Goal: Information Seeking & Learning: Check status

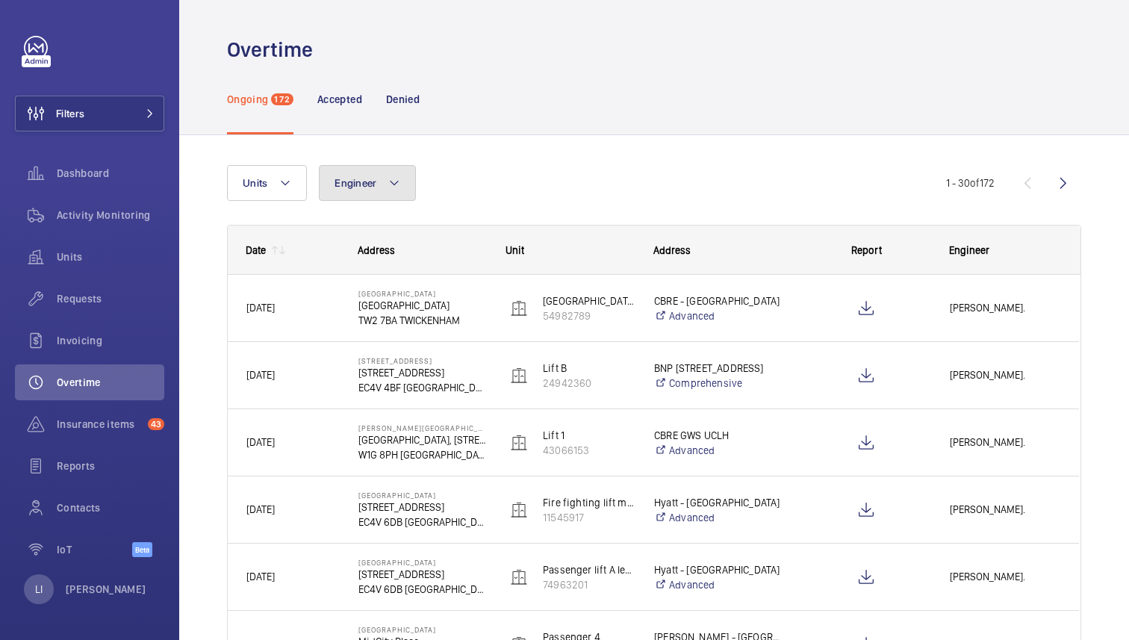
click at [356, 173] on button "Engineer" at bounding box center [367, 183] width 97 height 36
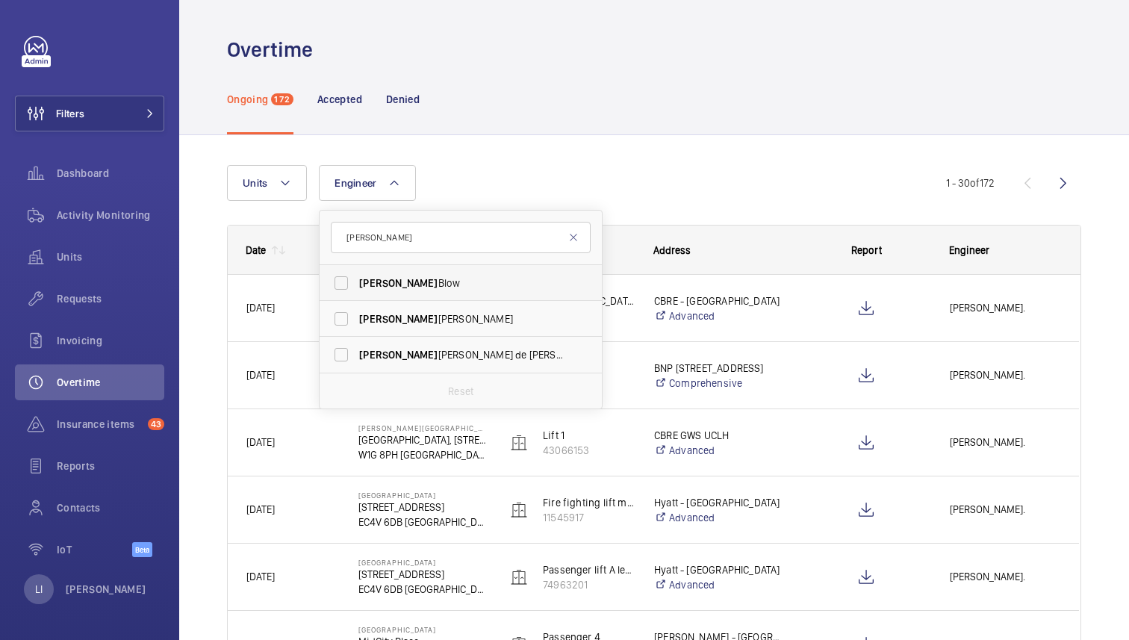
type input "alex"
click at [423, 278] on span "Alex Blow" at bounding box center [461, 282] width 205 height 15
click at [356, 278] on input "Alex Blow" at bounding box center [341, 283] width 30 height 30
checkbox input "true"
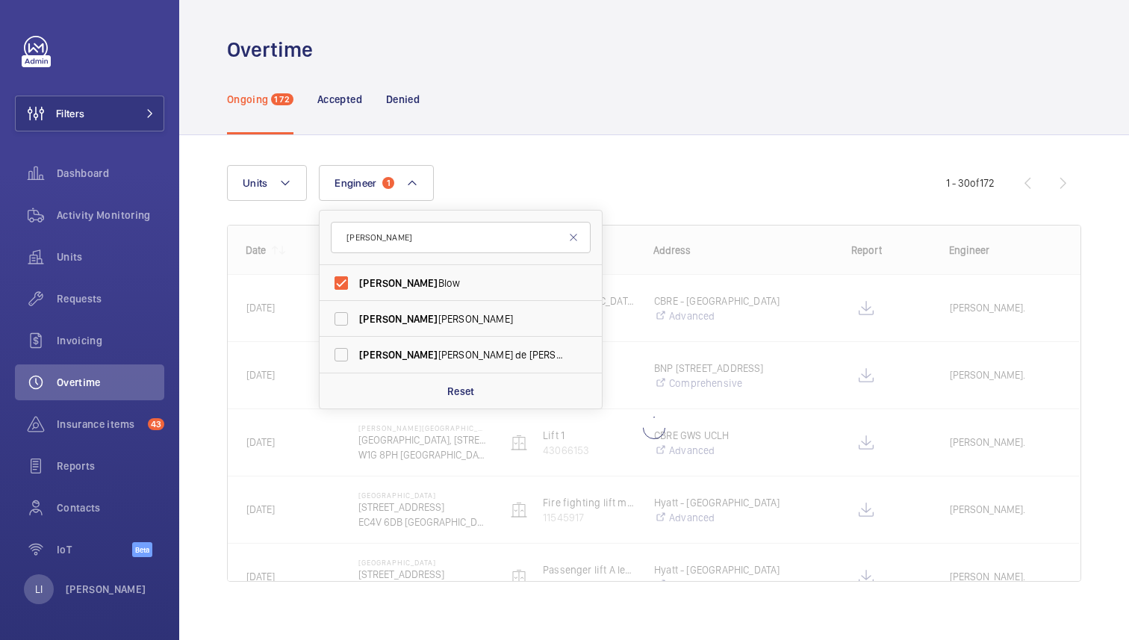
click at [606, 139] on div "Units Engineer 1 alex Alex Blow Alex Waterman Alex Nicola de Paula Pirozzolo Re…" at bounding box center [654, 394] width 950 height 518
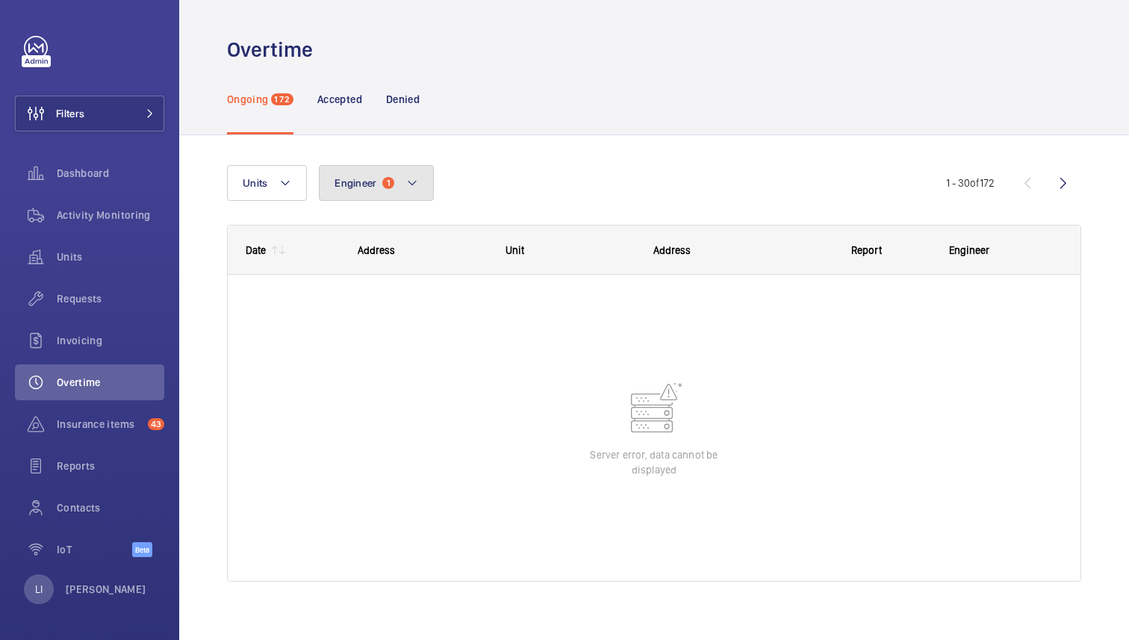
click at [405, 193] on button "Engineer 1" at bounding box center [376, 183] width 115 height 36
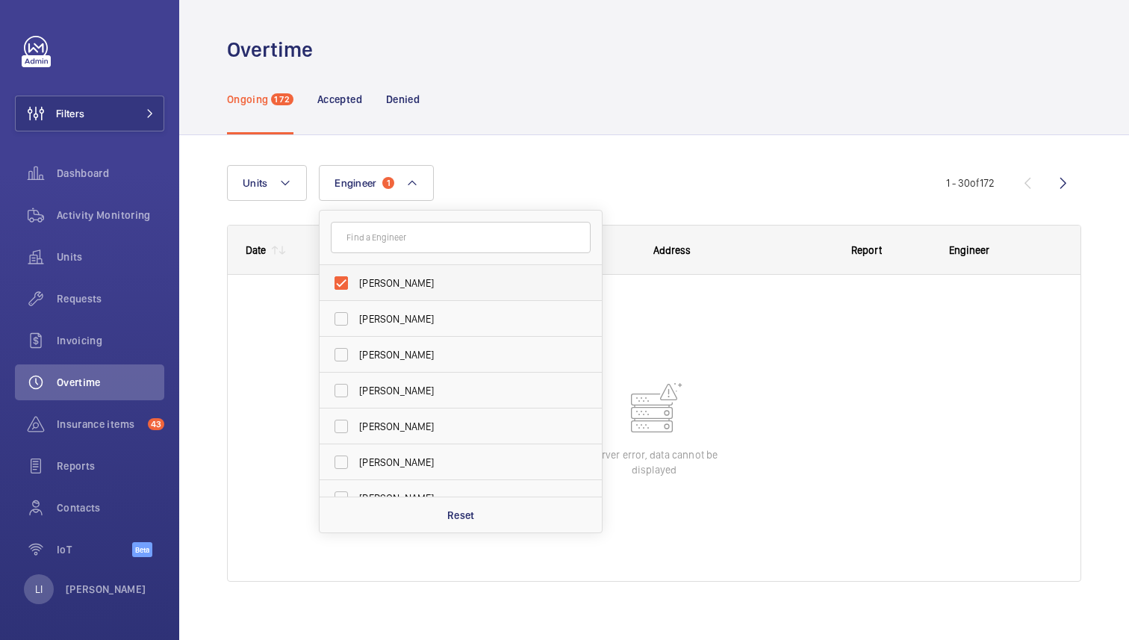
click at [361, 283] on span "Alex Blow" at bounding box center [461, 282] width 205 height 15
click at [356, 283] on input "Alex Blow" at bounding box center [341, 283] width 30 height 30
checkbox input "false"
click at [576, 140] on div "Units Engineer Alex Blow Dave Murphy Luke Robinson Terry French Dan Jennings Ri…" at bounding box center [654, 394] width 950 height 518
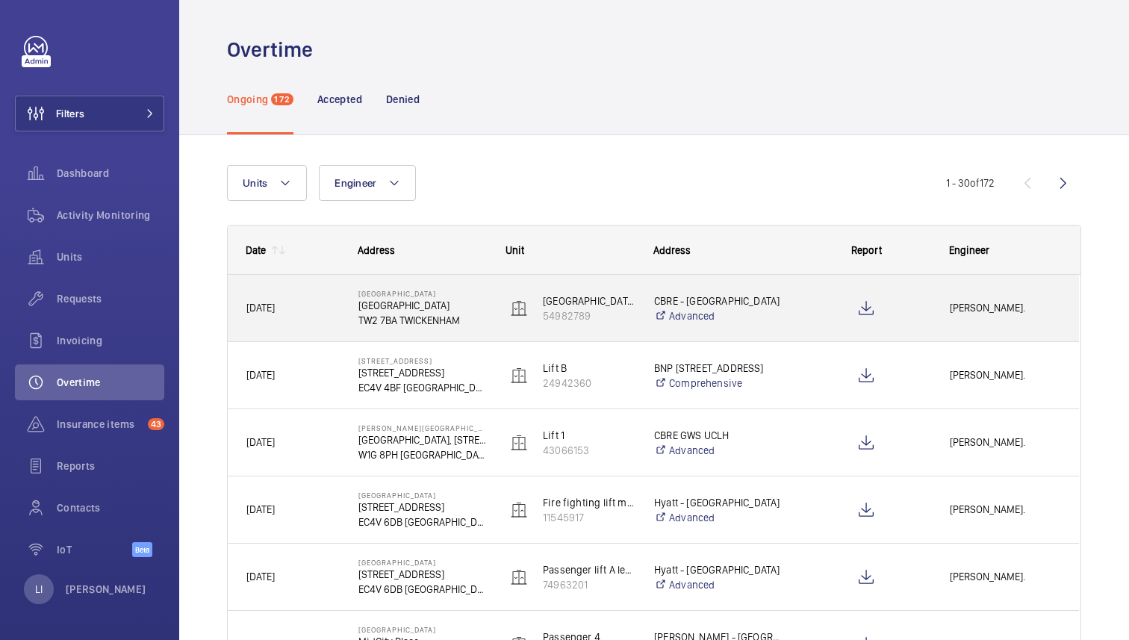
click at [791, 319] on div at bounding box center [857, 308] width 146 height 67
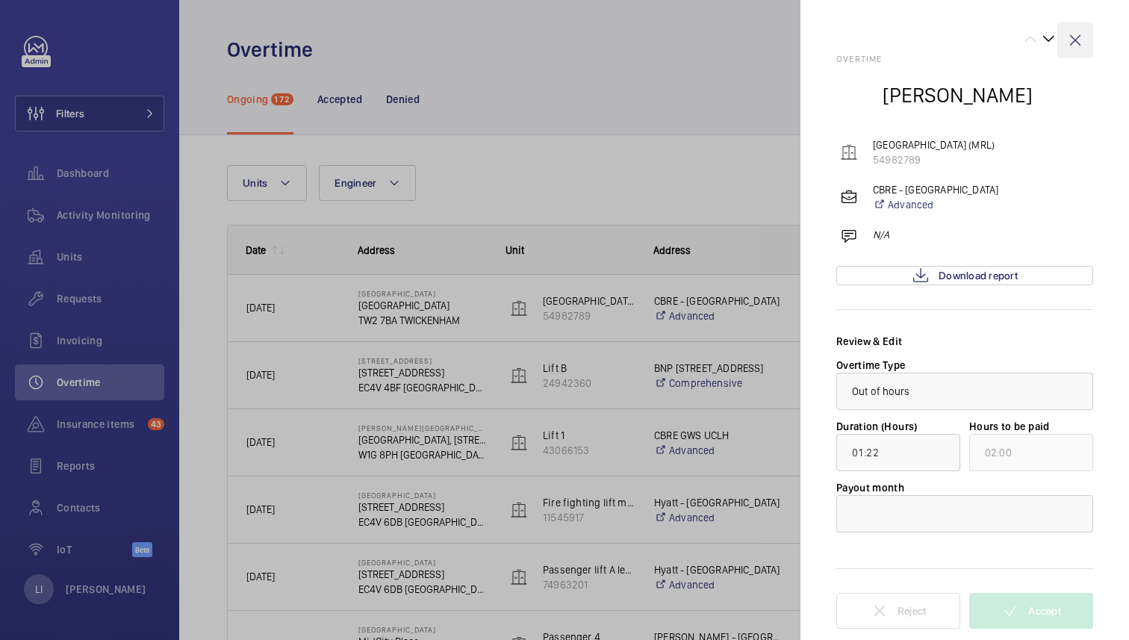
click at [1076, 40] on wm-front-icon-button at bounding box center [1075, 40] width 36 height 36
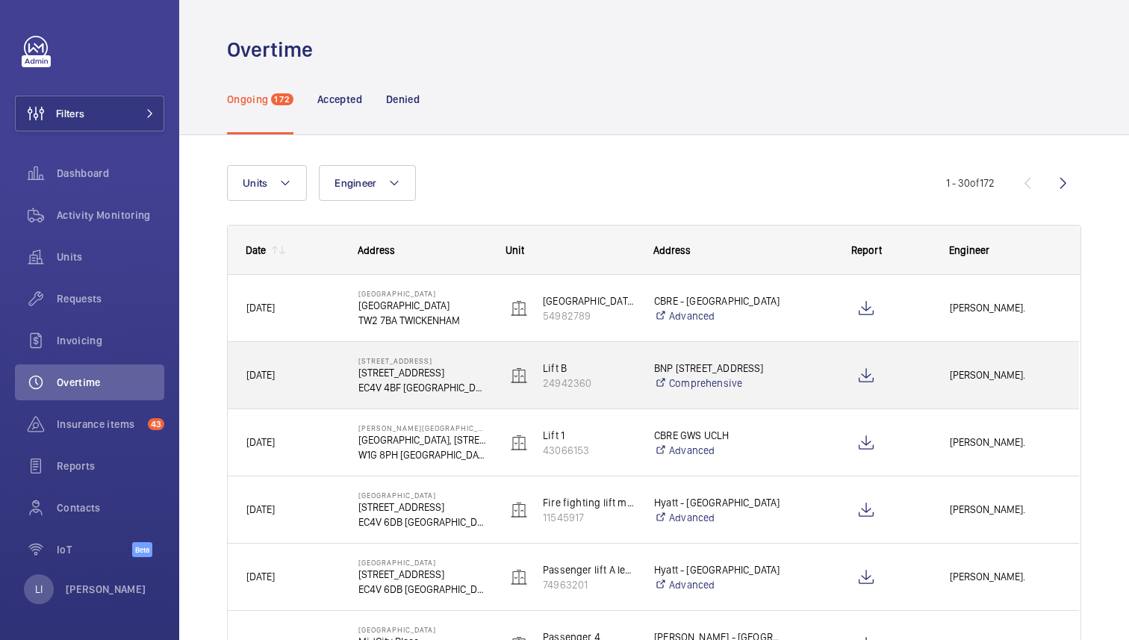
click at [772, 399] on div "BNP 160 Queen Victoria Street Comprehensive" at bounding box center [709, 376] width 146 height 60
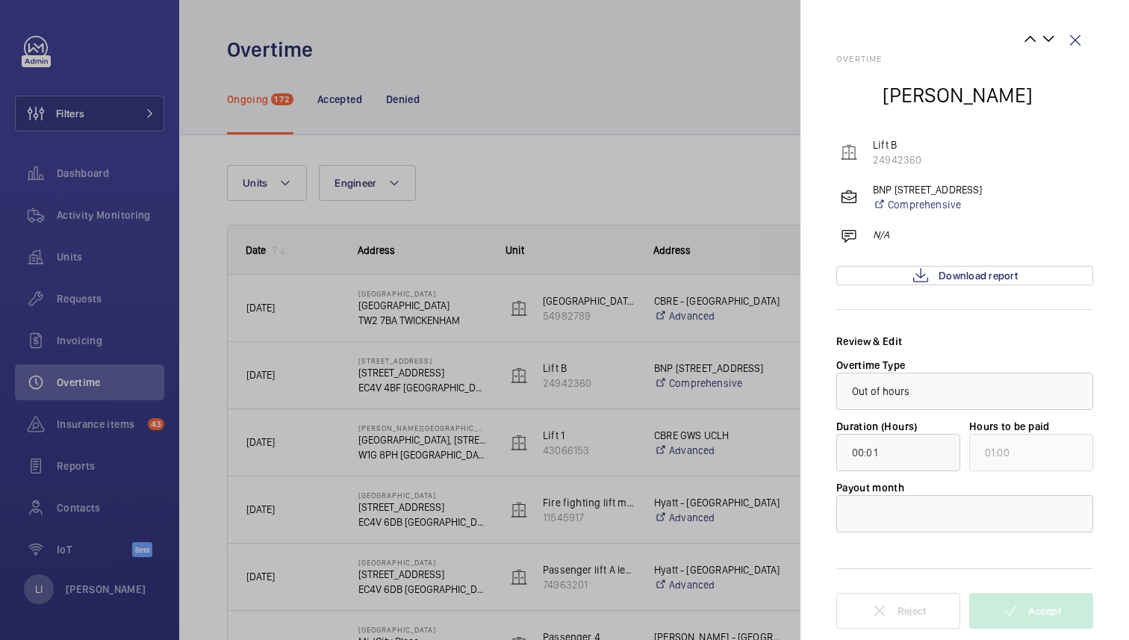
click at [759, 293] on div at bounding box center [564, 320] width 1129 height 640
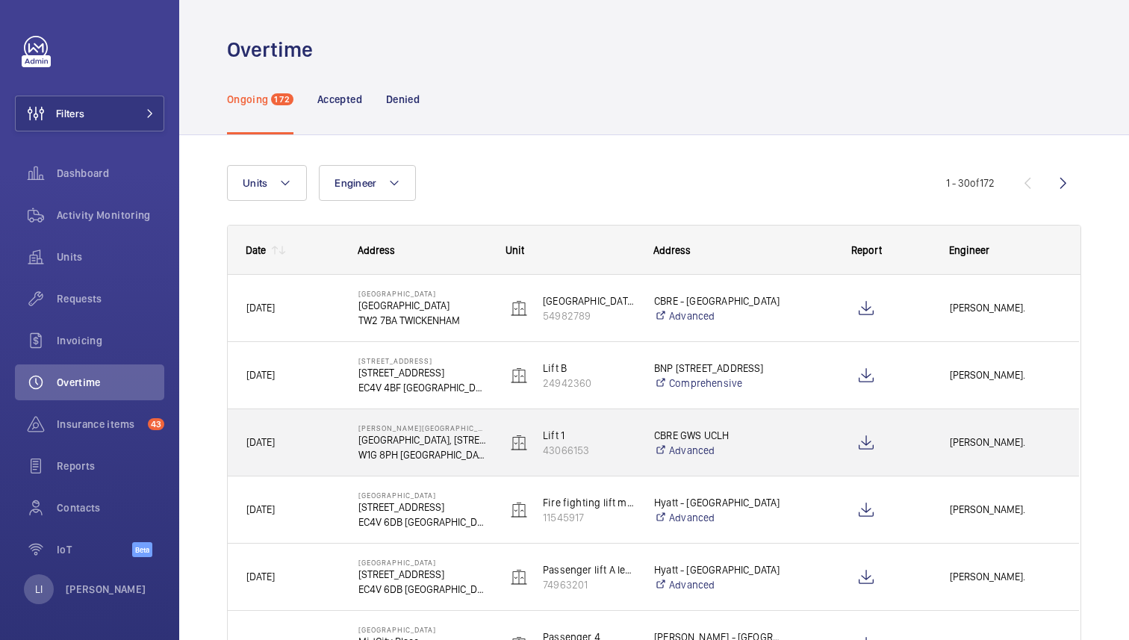
click at [792, 443] on div at bounding box center [857, 442] width 146 height 67
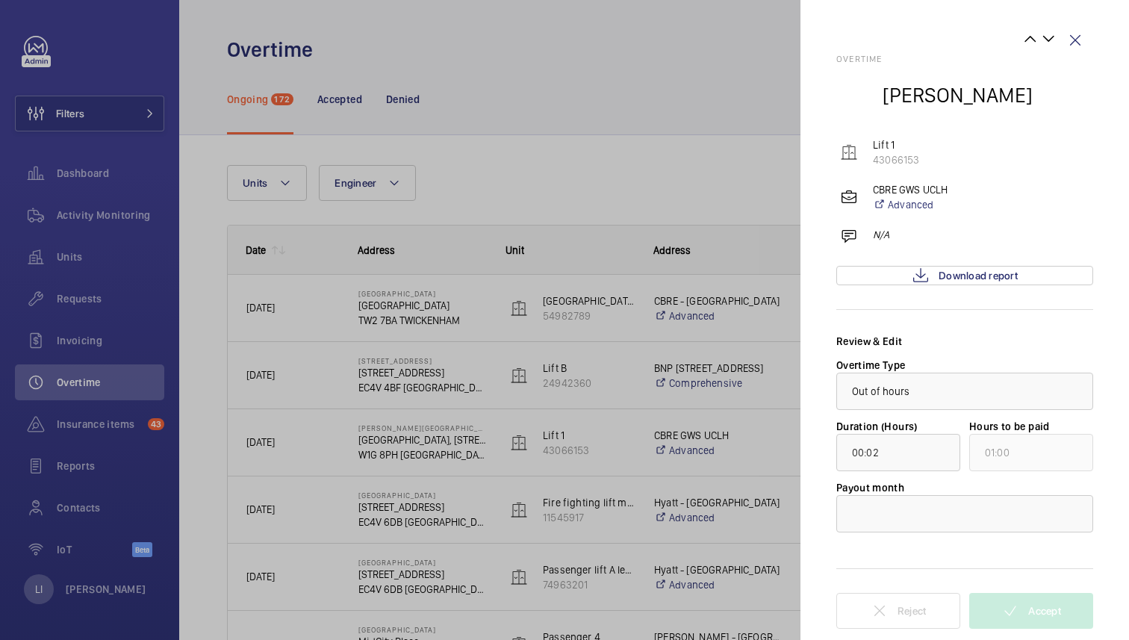
click at [787, 518] on div at bounding box center [564, 320] width 1129 height 640
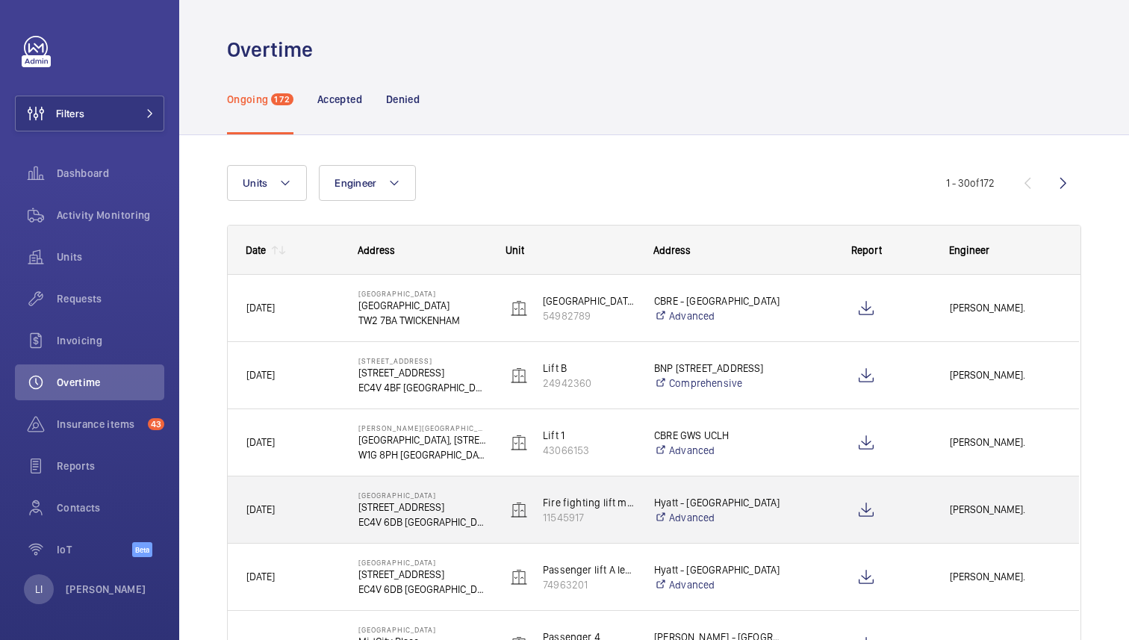
click at [788, 518] on div at bounding box center [857, 509] width 146 height 67
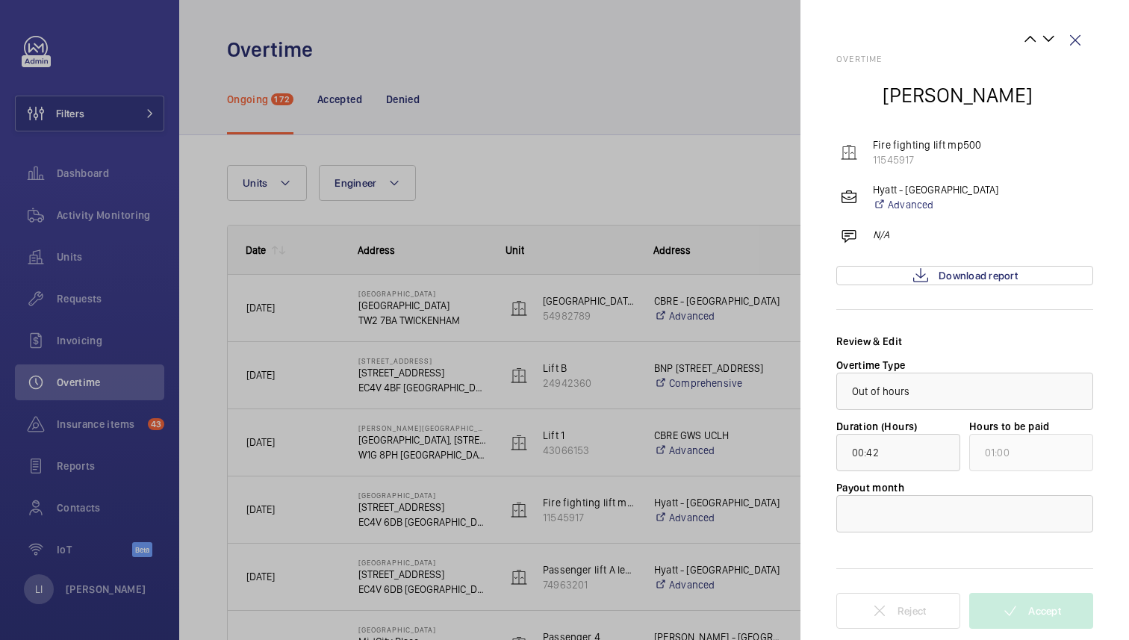
click at [735, 158] on div at bounding box center [564, 320] width 1129 height 640
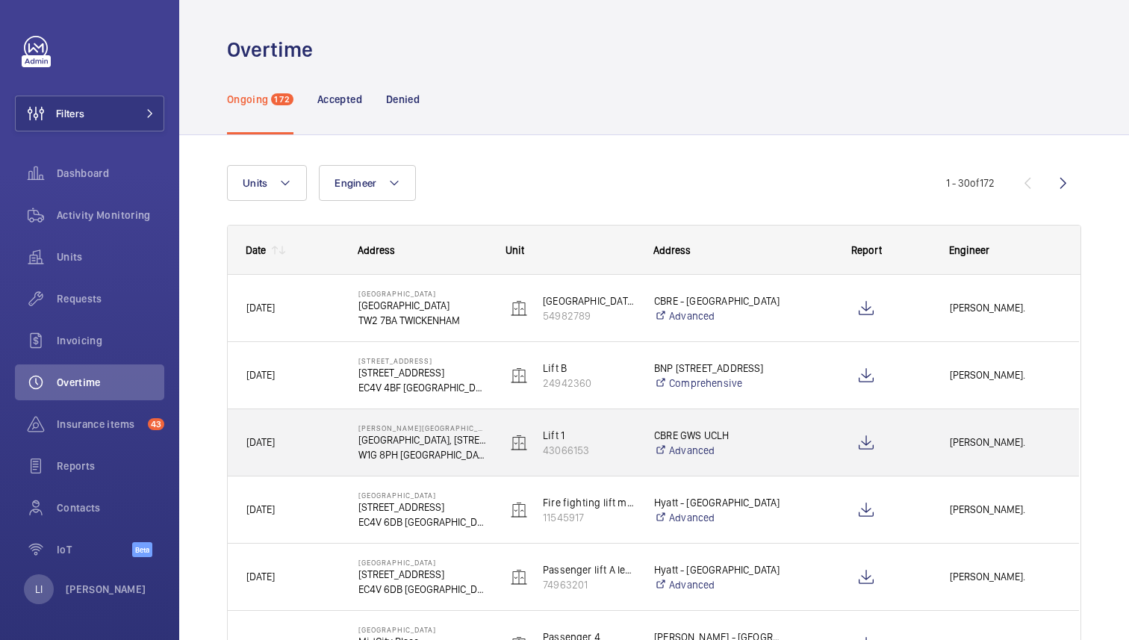
click at [770, 424] on div "CBRE GWS UCLH Advanced" at bounding box center [709, 443] width 146 height 60
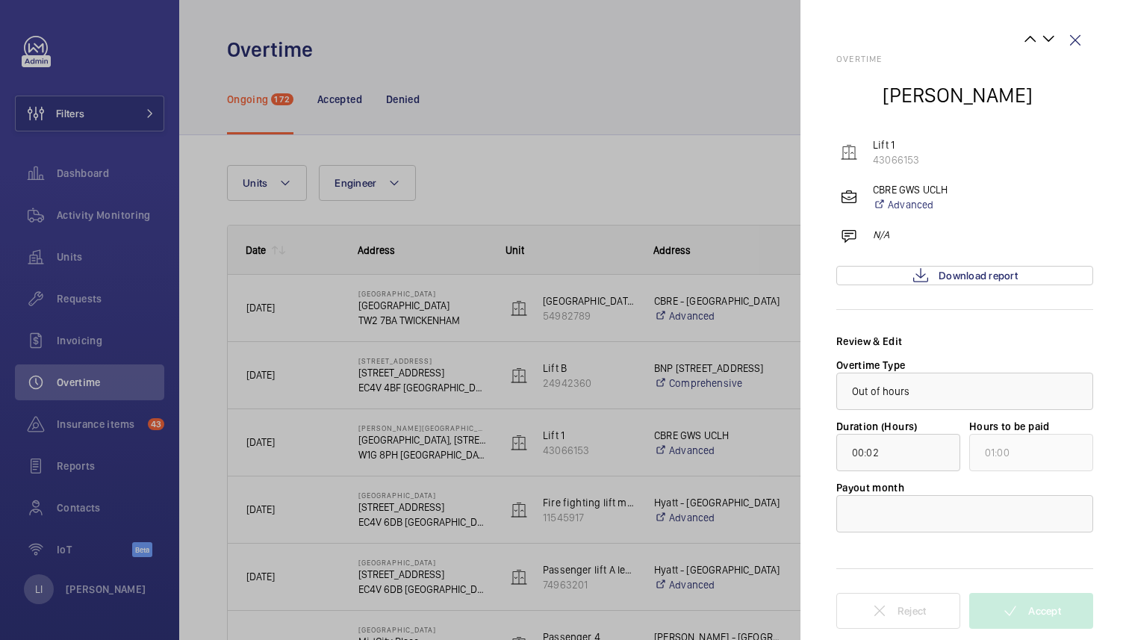
click at [732, 171] on div at bounding box center [564, 320] width 1129 height 640
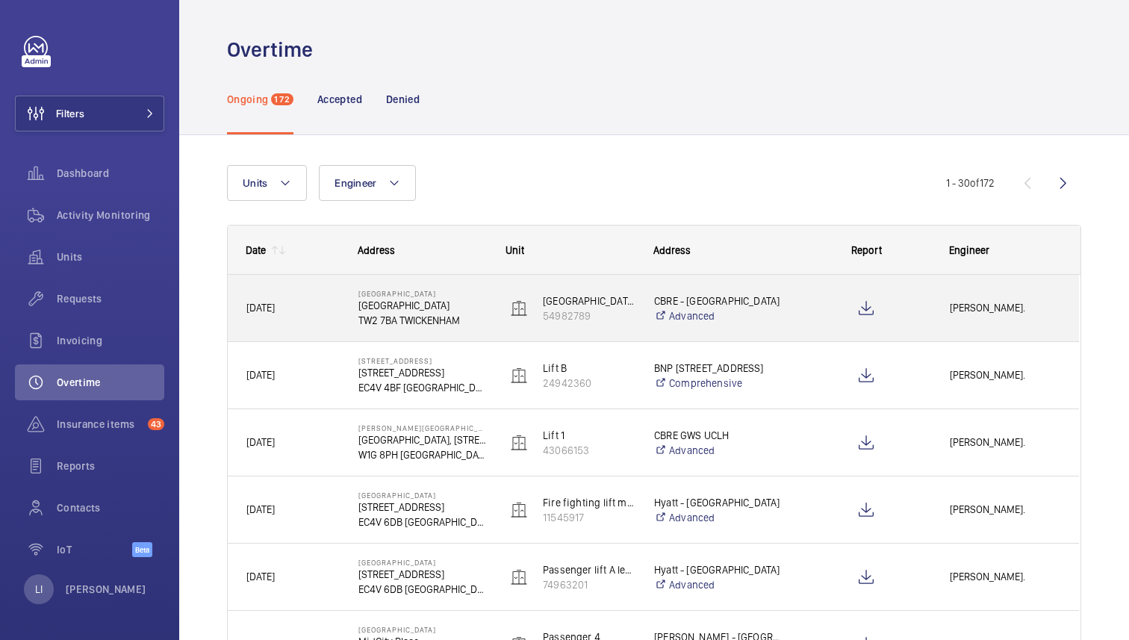
click at [791, 285] on div at bounding box center [857, 308] width 146 height 67
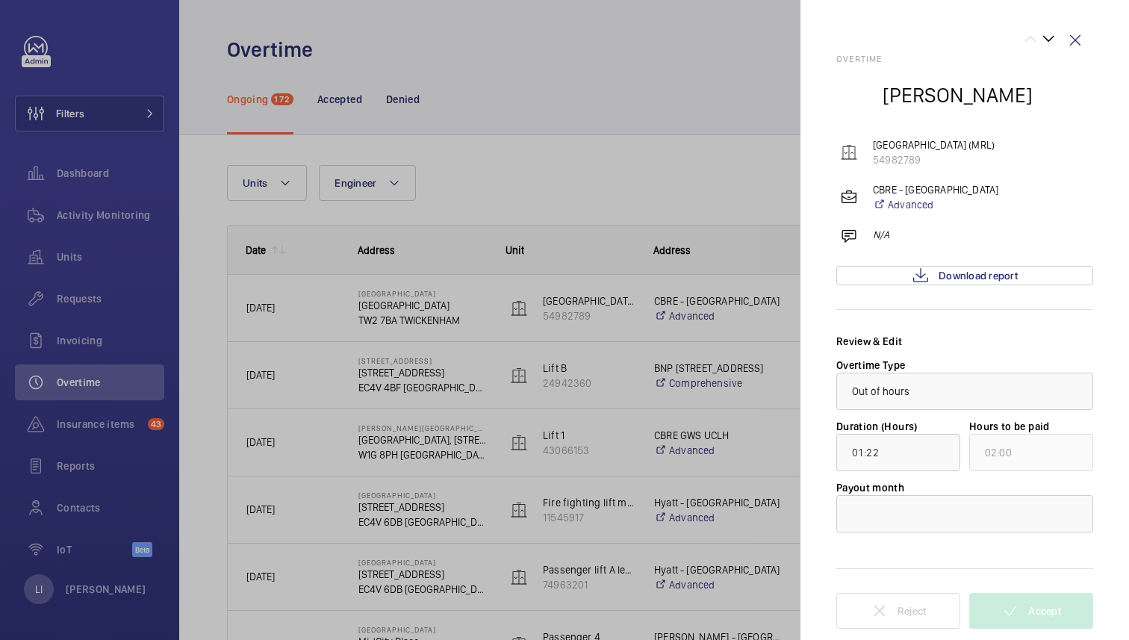
click at [739, 148] on div at bounding box center [564, 320] width 1129 height 640
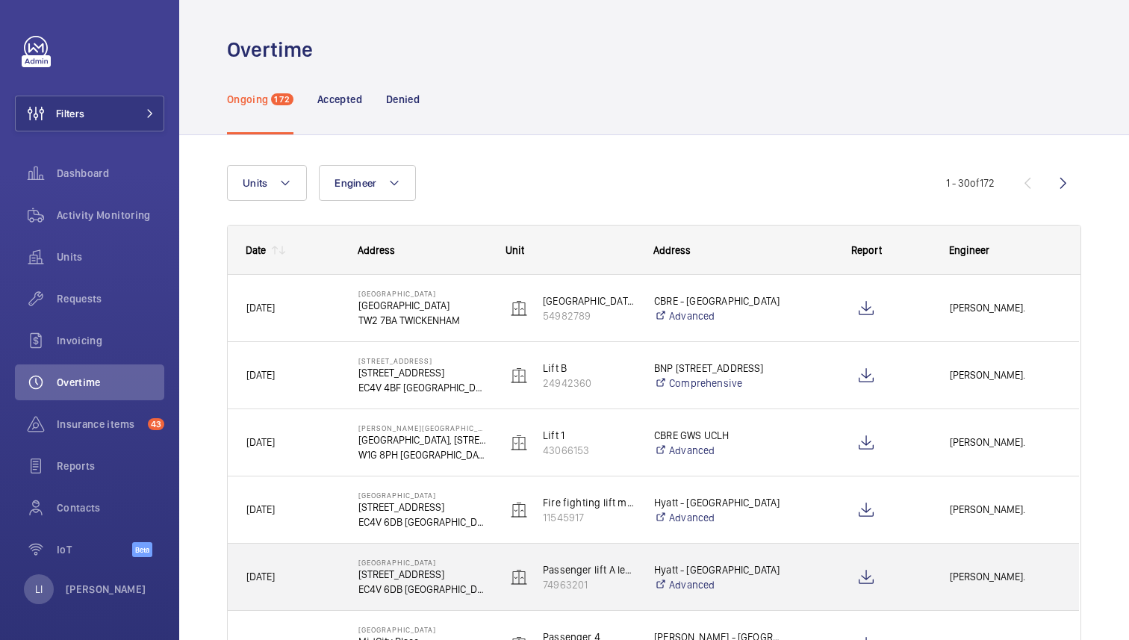
click at [798, 578] on div at bounding box center [857, 577] width 146 height 67
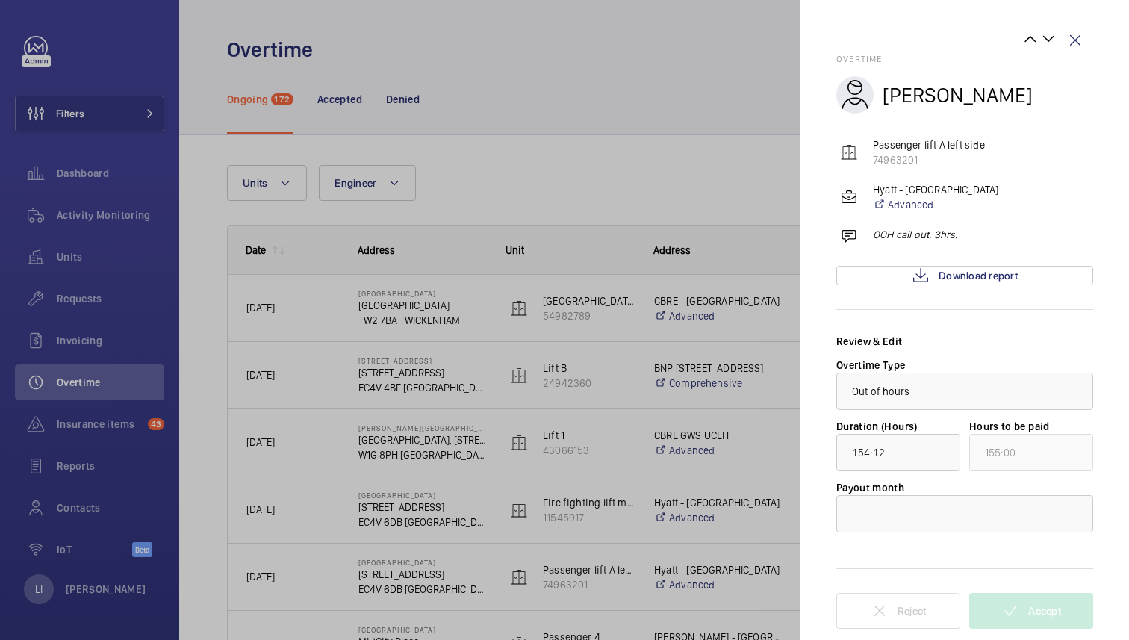
click at [752, 447] on div at bounding box center [564, 320] width 1129 height 640
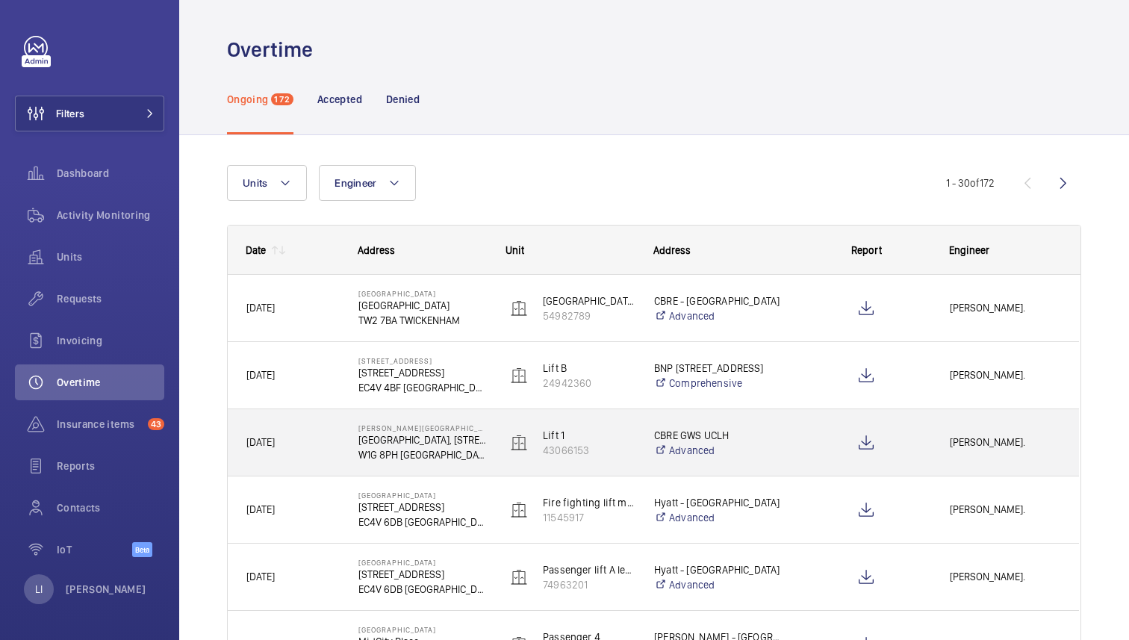
click at [761, 443] on mat-sidenav-container "Filters Dashboard Activity Monitoring Units Requests Invoicing Overtime Insuran…" at bounding box center [564, 320] width 1129 height 640
click at [792, 439] on div at bounding box center [857, 442] width 146 height 67
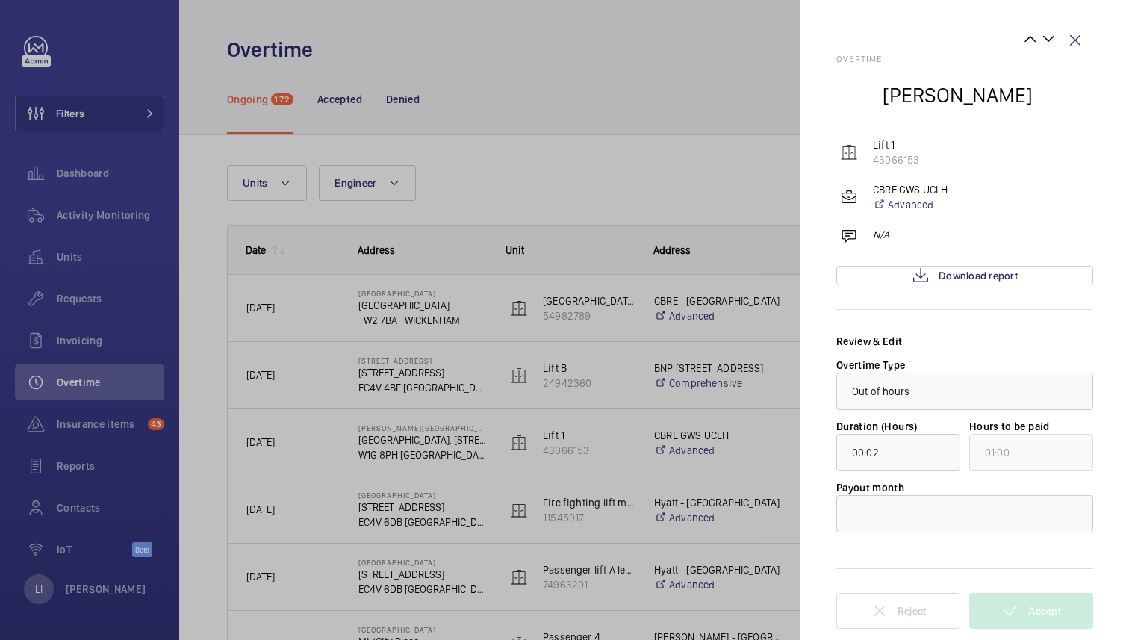
click at [756, 284] on div at bounding box center [564, 320] width 1129 height 640
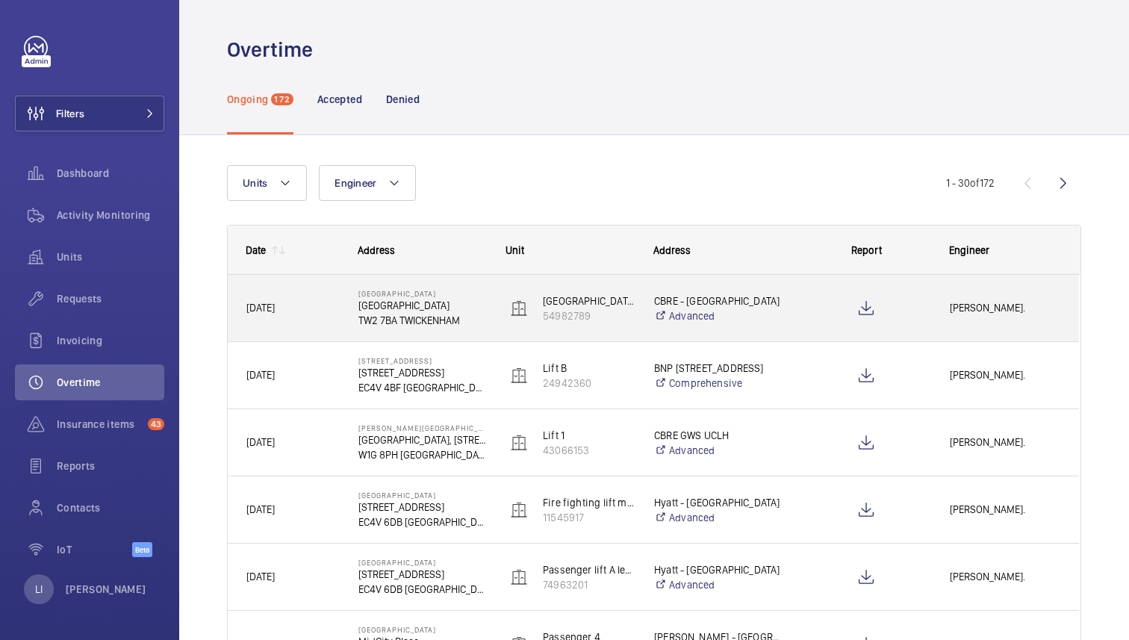
click at [772, 310] on mat-sidenav-container "Filters Dashboard Activity Monitoring Units Requests Invoicing Overtime Insuran…" at bounding box center [564, 320] width 1129 height 640
click at [794, 298] on div at bounding box center [857, 308] width 146 height 67
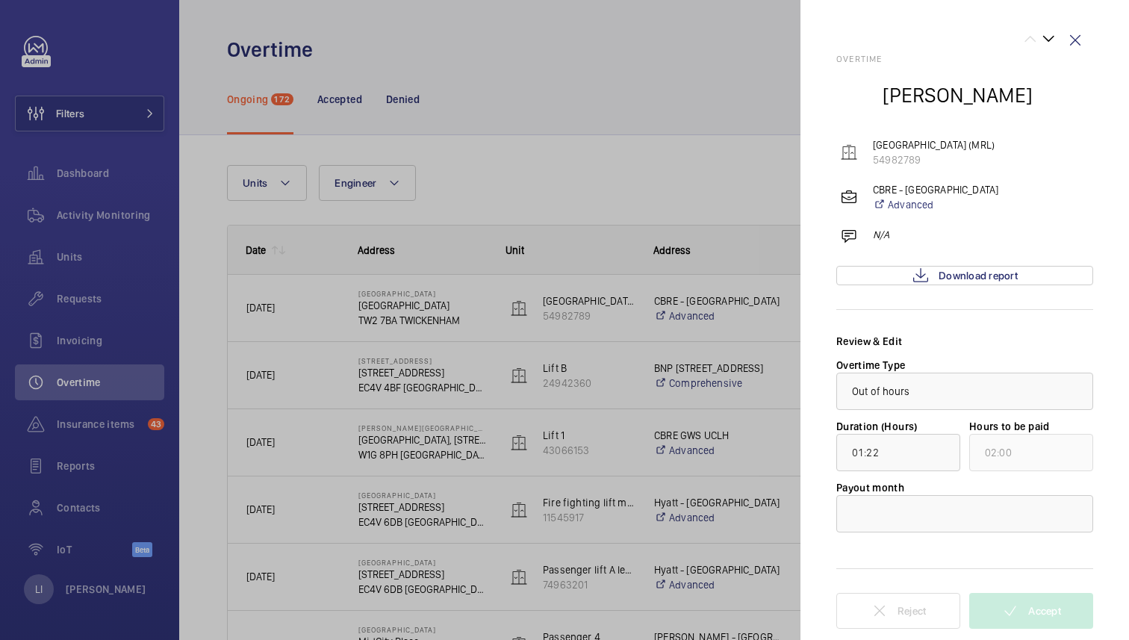
click at [695, 117] on div at bounding box center [564, 320] width 1129 height 640
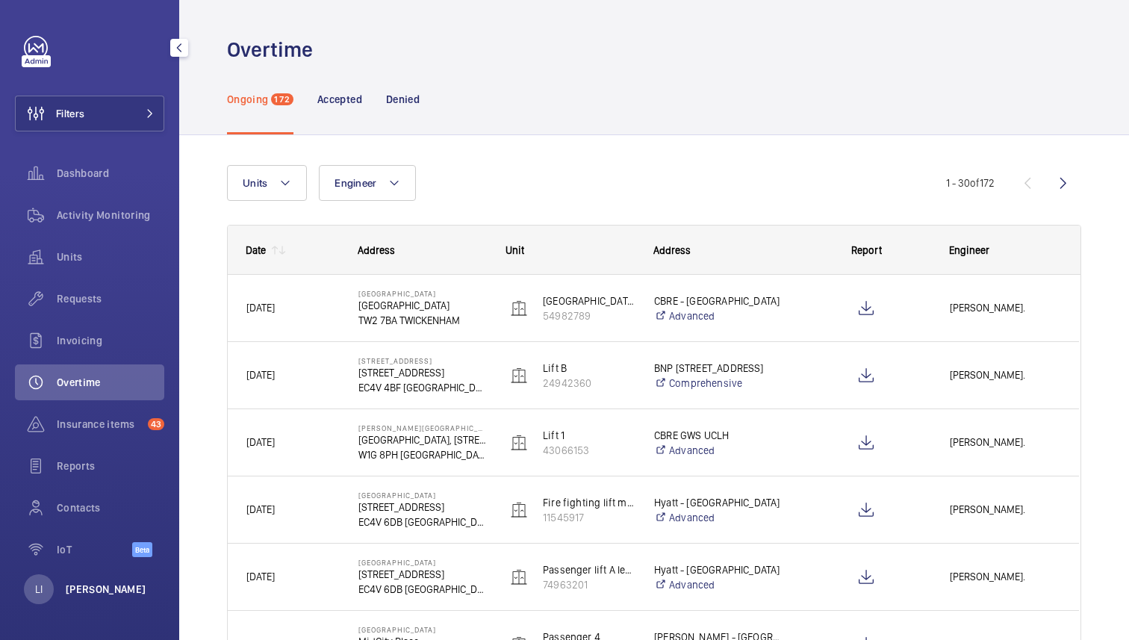
click at [108, 588] on p "[PERSON_NAME]" at bounding box center [106, 589] width 81 height 15
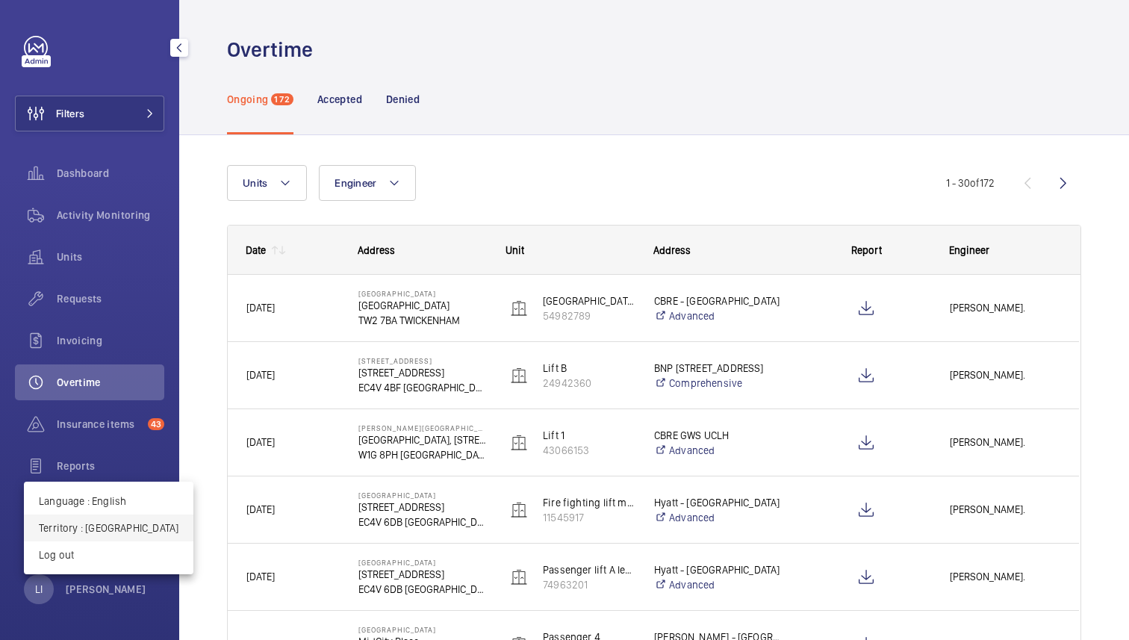
click at [132, 525] on p "Territory : United Kingdom" at bounding box center [109, 527] width 140 height 15
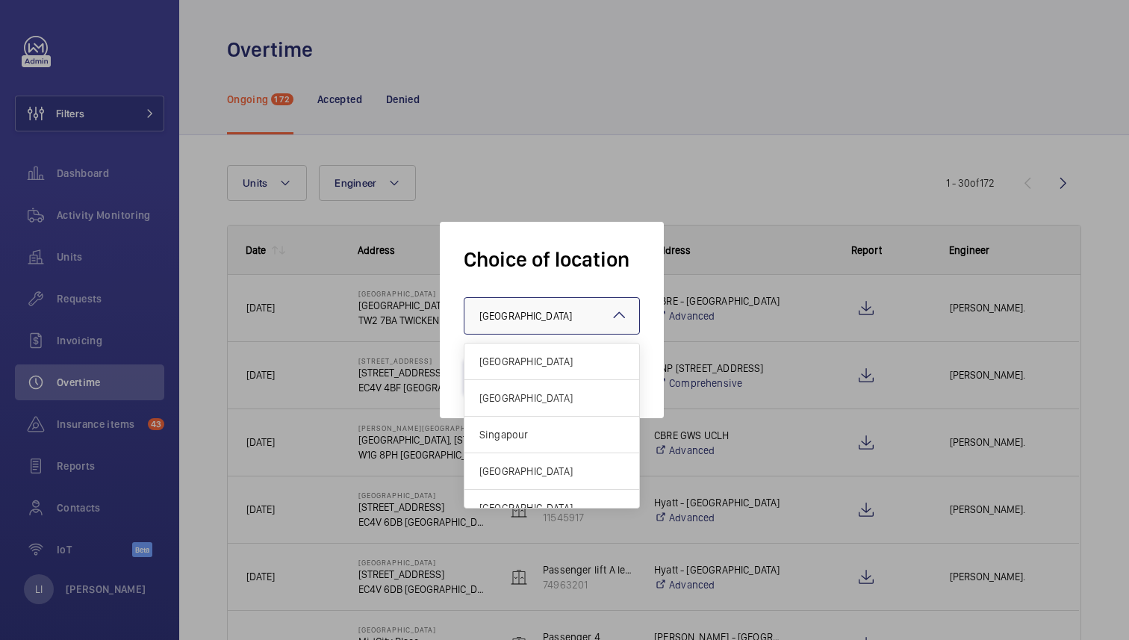
click at [529, 330] on div at bounding box center [551, 316] width 175 height 36
click at [535, 443] on div "Singapour" at bounding box center [551, 435] width 175 height 37
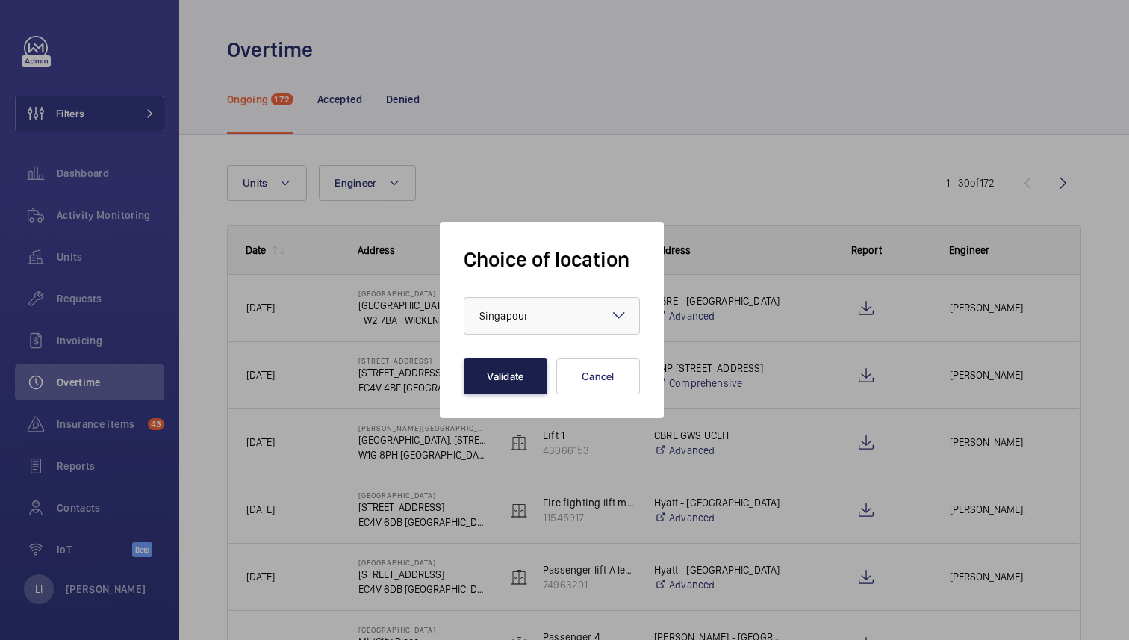
click at [495, 382] on button "Validate" at bounding box center [506, 376] width 84 height 36
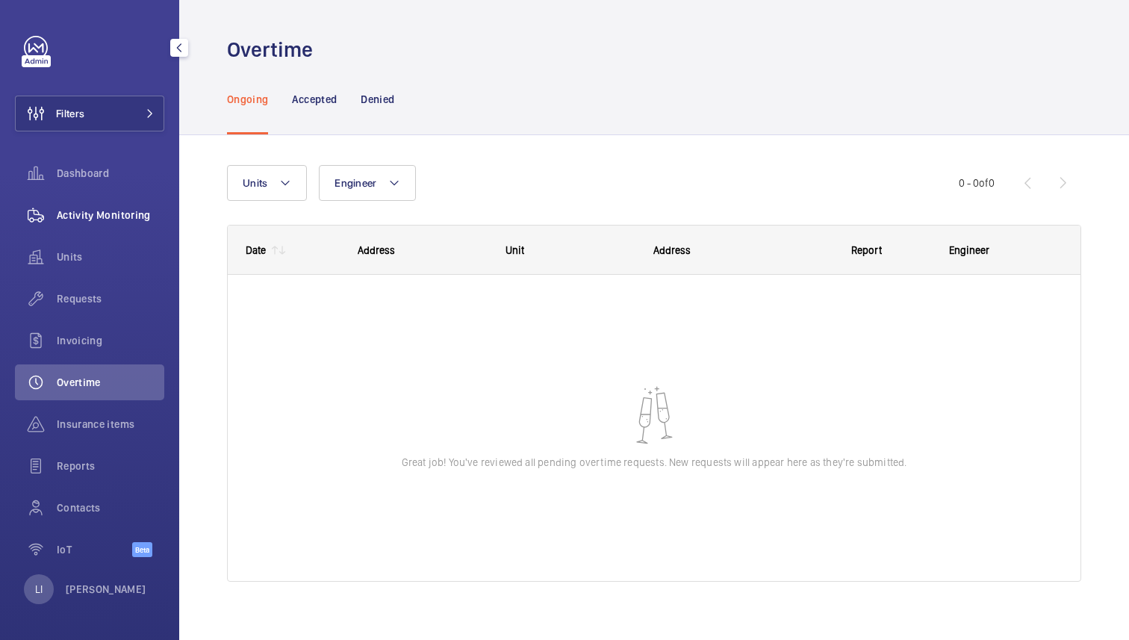
click at [99, 209] on span "Activity Monitoring" at bounding box center [111, 215] width 108 height 15
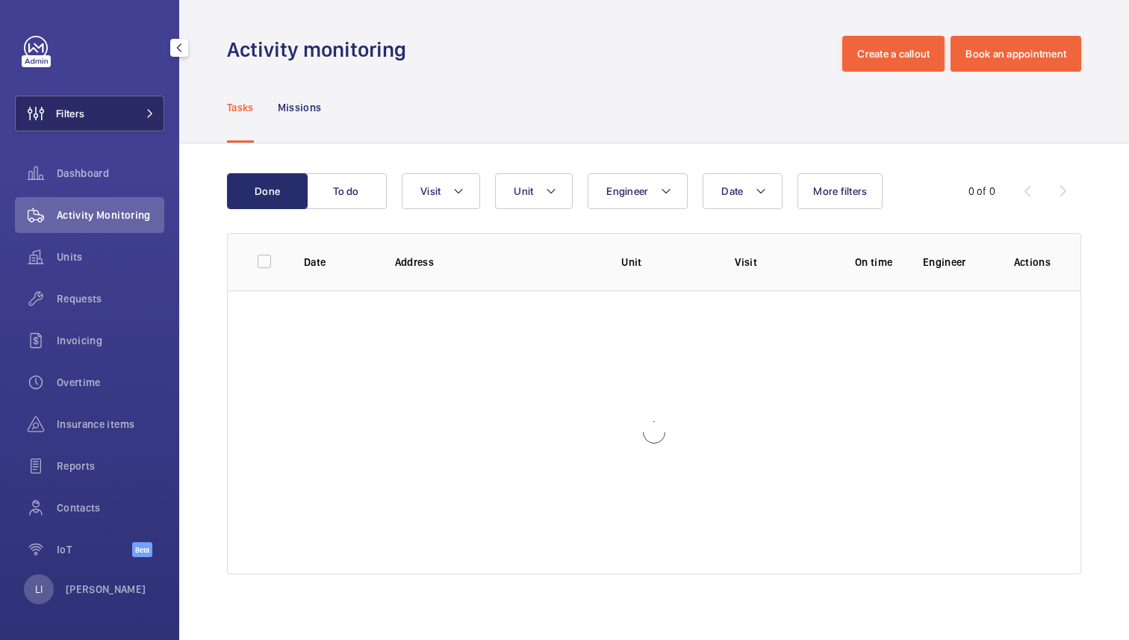
click at [119, 113] on button "Filters" at bounding box center [89, 114] width 149 height 36
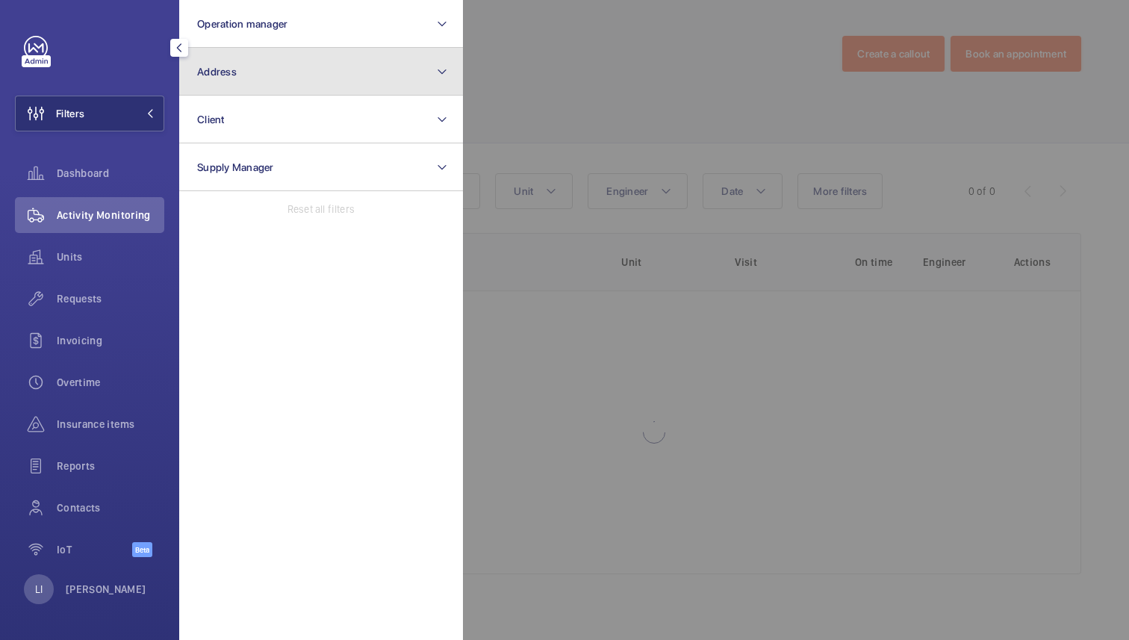
click at [278, 73] on button "Address" at bounding box center [321, 72] width 284 height 48
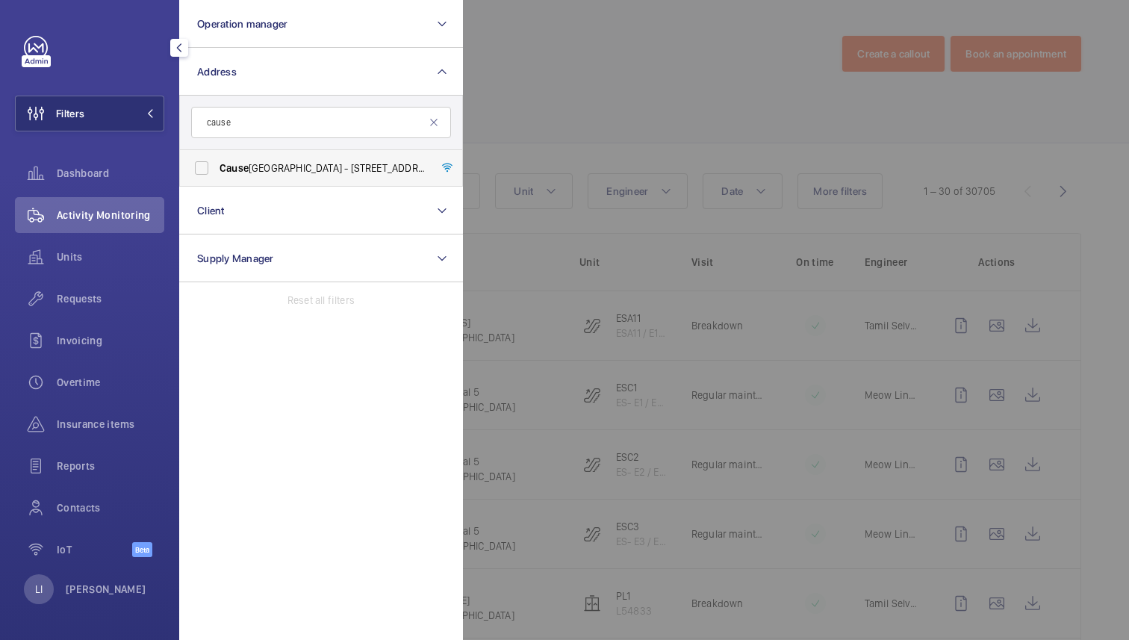
type input "cause"
click at [301, 171] on span "[GEOGRAPHIC_DATA] - [STREET_ADDRESS]" at bounding box center [321, 168] width 205 height 15
click at [217, 171] on input "[GEOGRAPHIC_DATA] - [STREET_ADDRESS]" at bounding box center [202, 168] width 30 height 30
checkbox input "true"
click at [525, 123] on div at bounding box center [1027, 320] width 1129 height 640
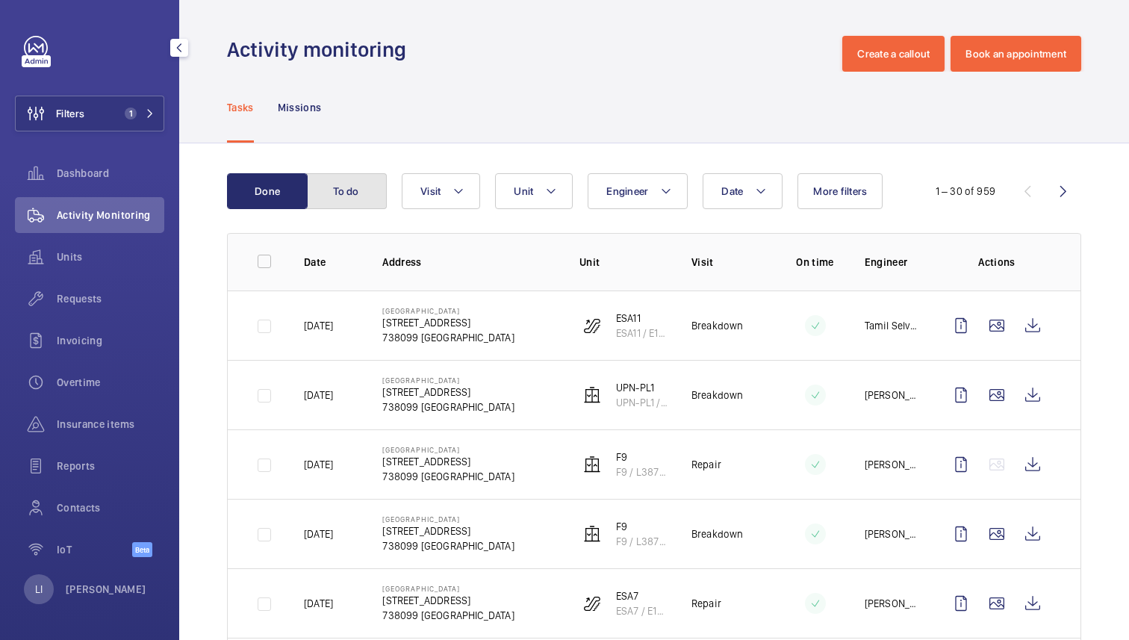
click at [355, 195] on button "To do" at bounding box center [346, 191] width 81 height 36
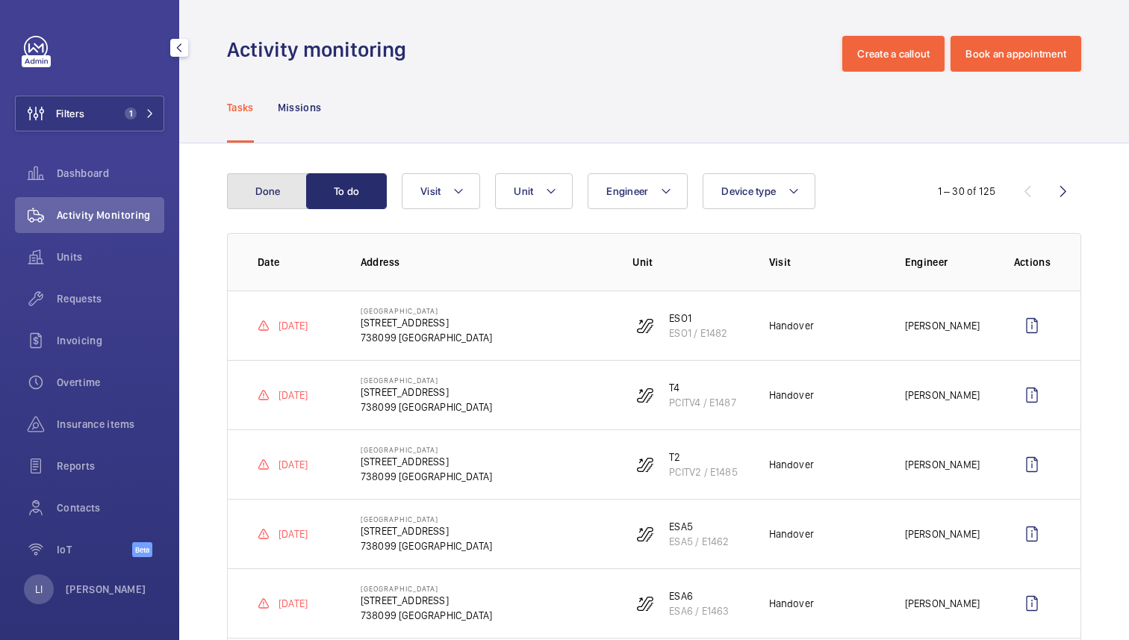
click at [261, 181] on button "Done" at bounding box center [267, 191] width 81 height 36
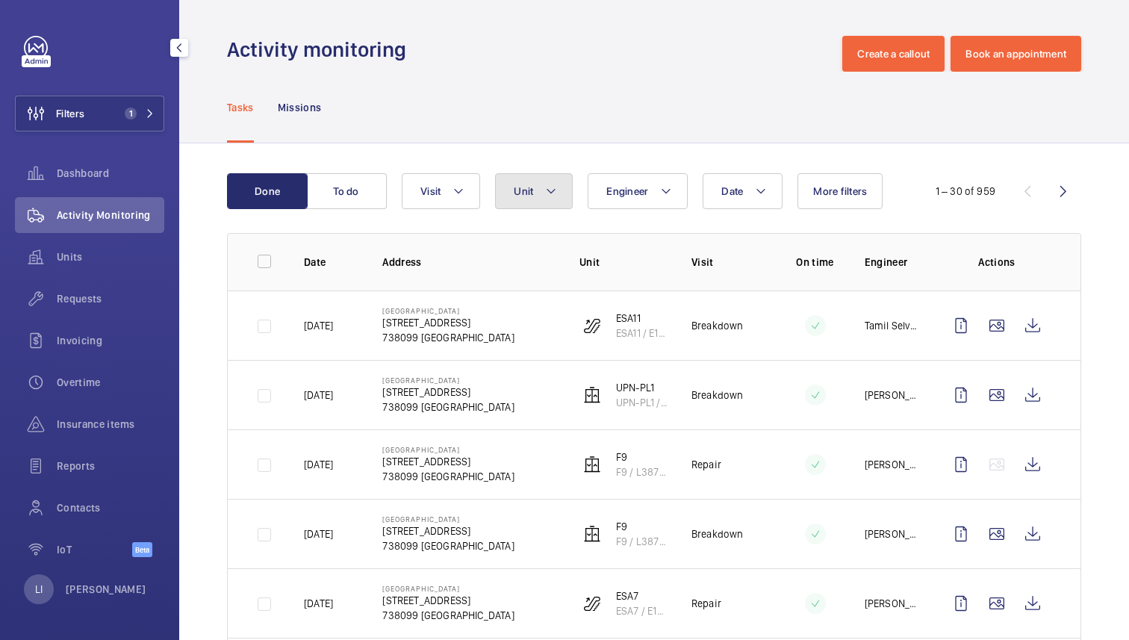
click at [528, 196] on span "Unit" at bounding box center [523, 191] width 19 height 12
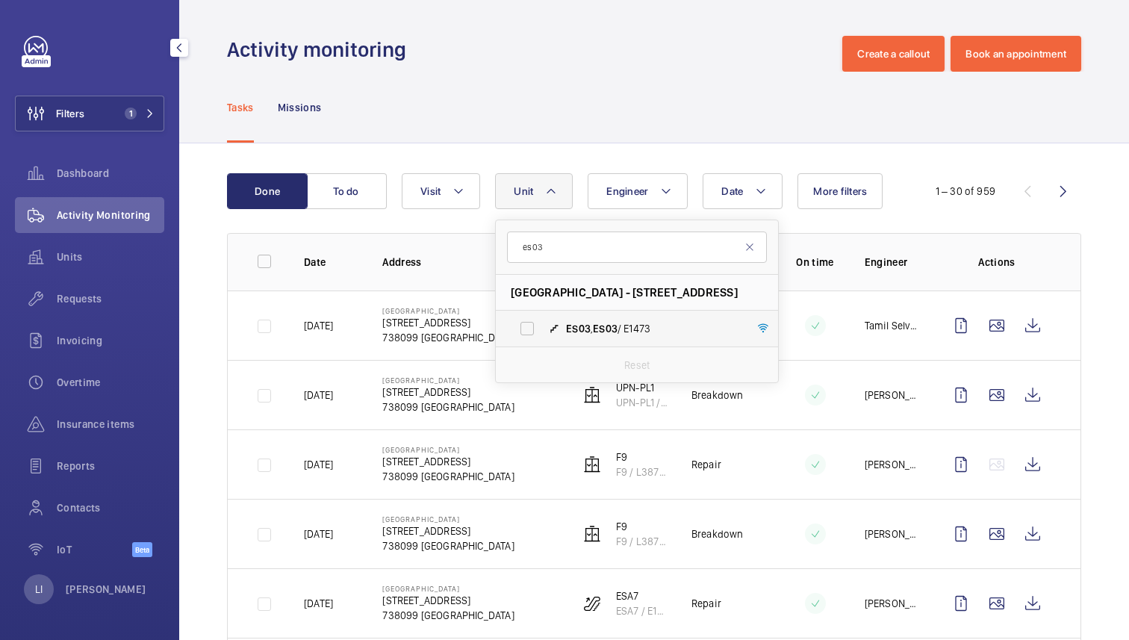
type input "es03"
click at [579, 330] on span "ES03" at bounding box center [578, 329] width 25 height 12
click at [542, 330] on input "ES03 , ES03 / E1473" at bounding box center [527, 329] width 30 height 30
checkbox input "true"
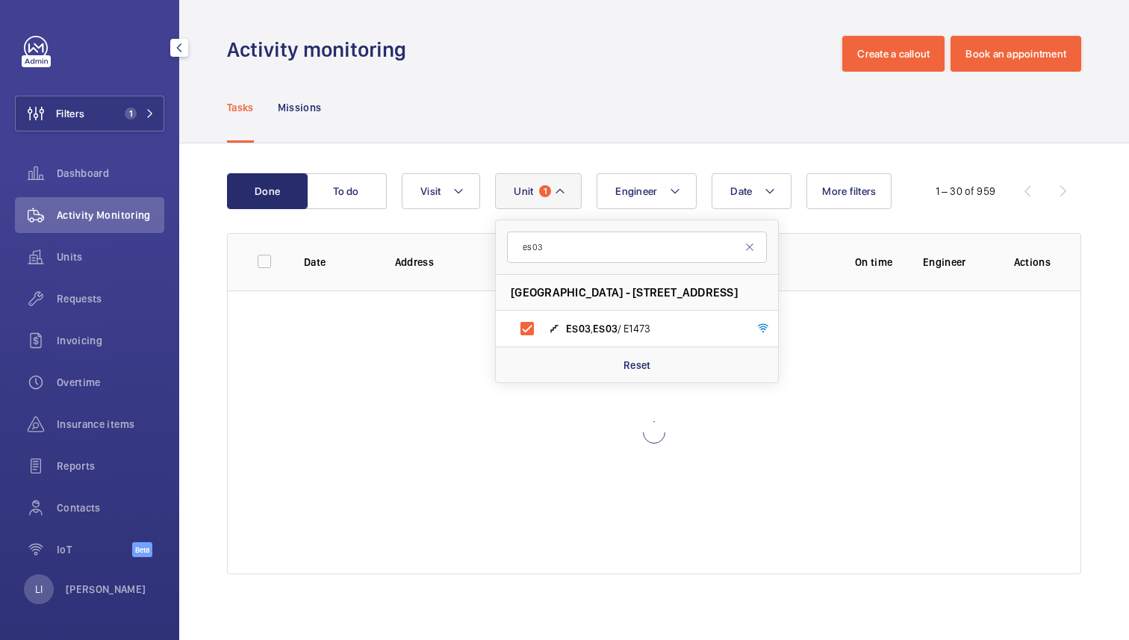
click at [642, 61] on div "Activity monitoring Create a callout Book an appointment" at bounding box center [654, 54] width 854 height 36
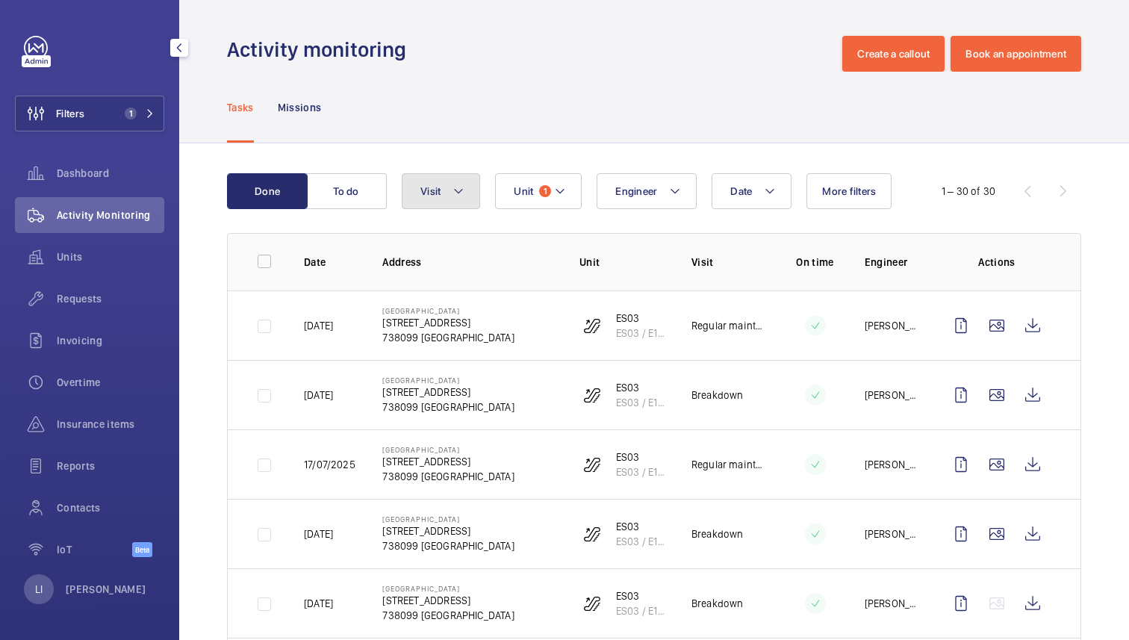
click at [464, 202] on button "Visit" at bounding box center [441, 191] width 78 height 36
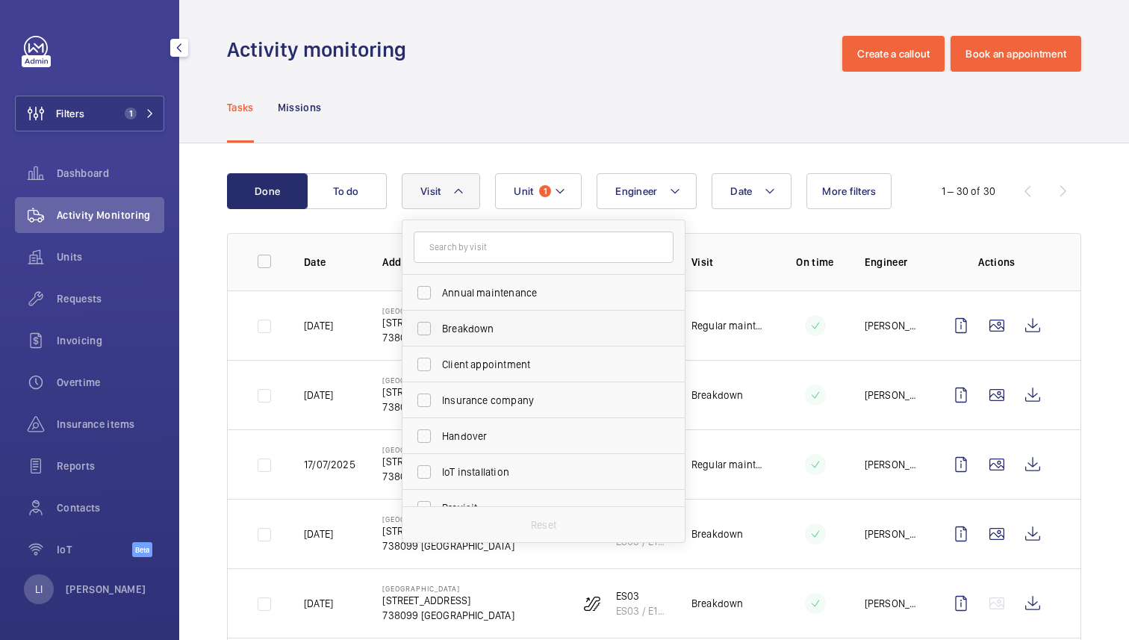
click at [478, 336] on label "Breakdown" at bounding box center [532, 329] width 260 height 36
click at [439, 336] on input "Breakdown" at bounding box center [424, 329] width 30 height 30
checkbox input "true"
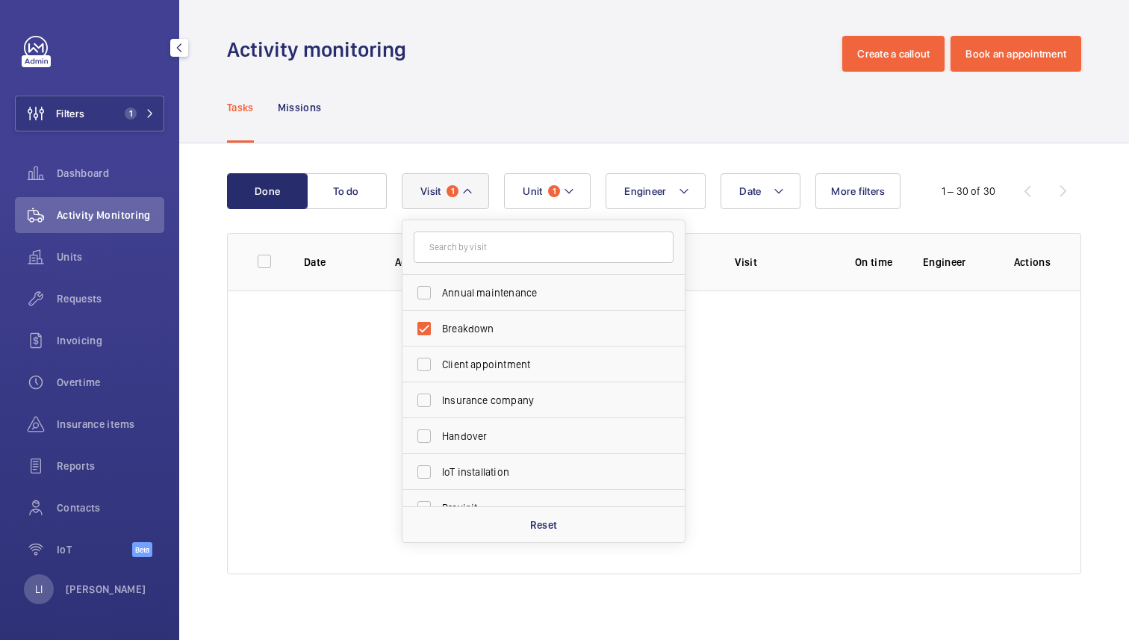
click at [550, 94] on div "Tasks Missions" at bounding box center [654, 107] width 854 height 71
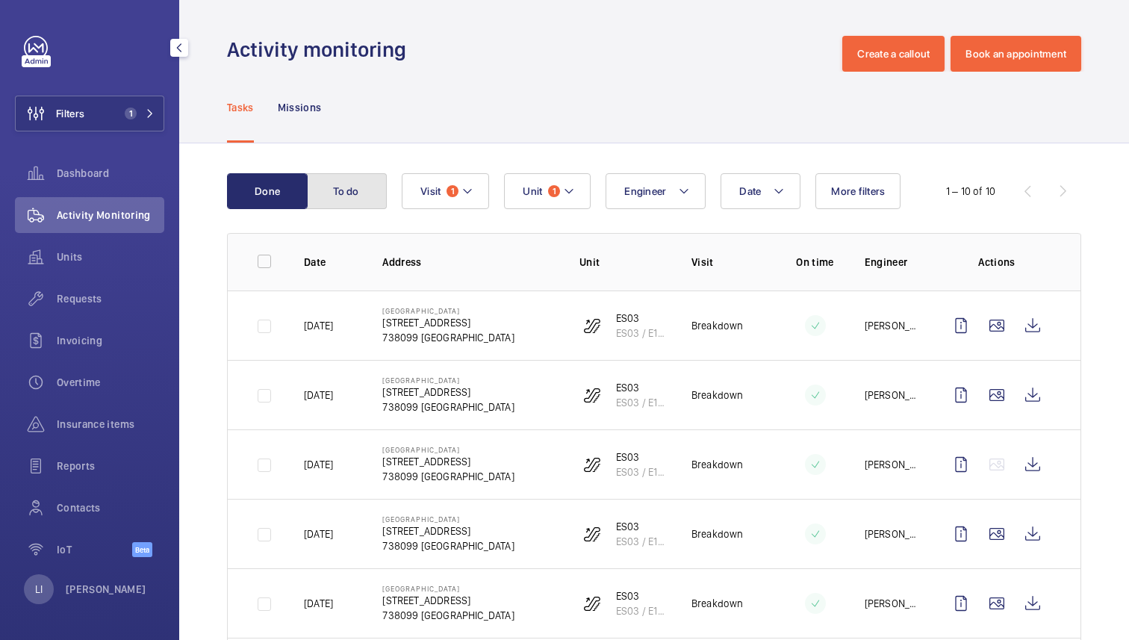
click at [361, 198] on button "To do" at bounding box center [346, 191] width 81 height 36
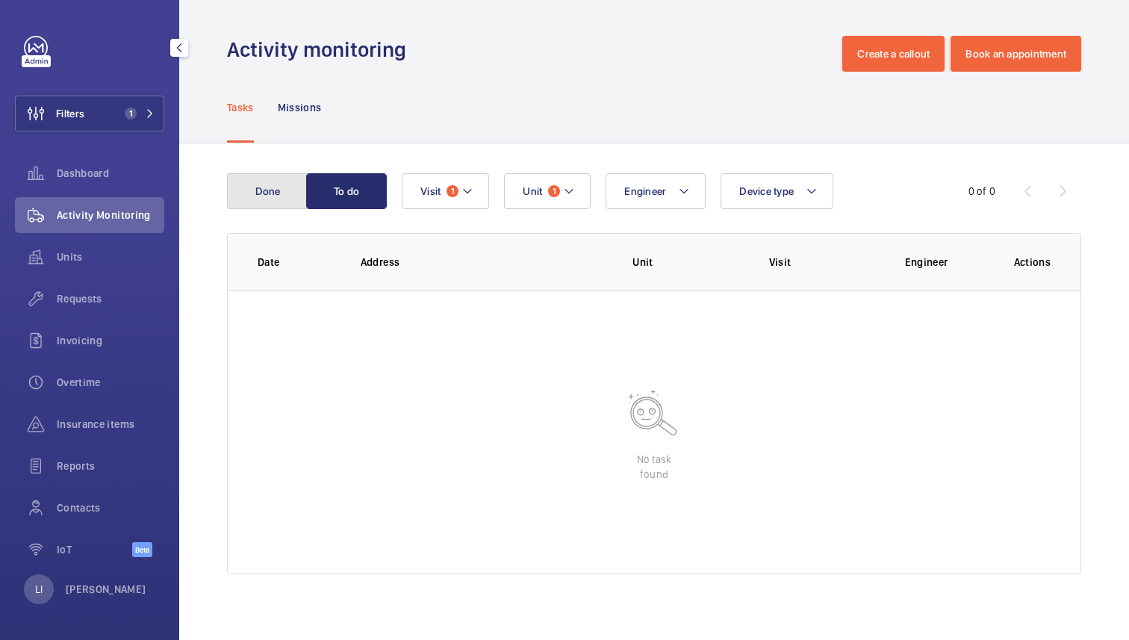
click at [267, 190] on button "Done" at bounding box center [267, 191] width 81 height 36
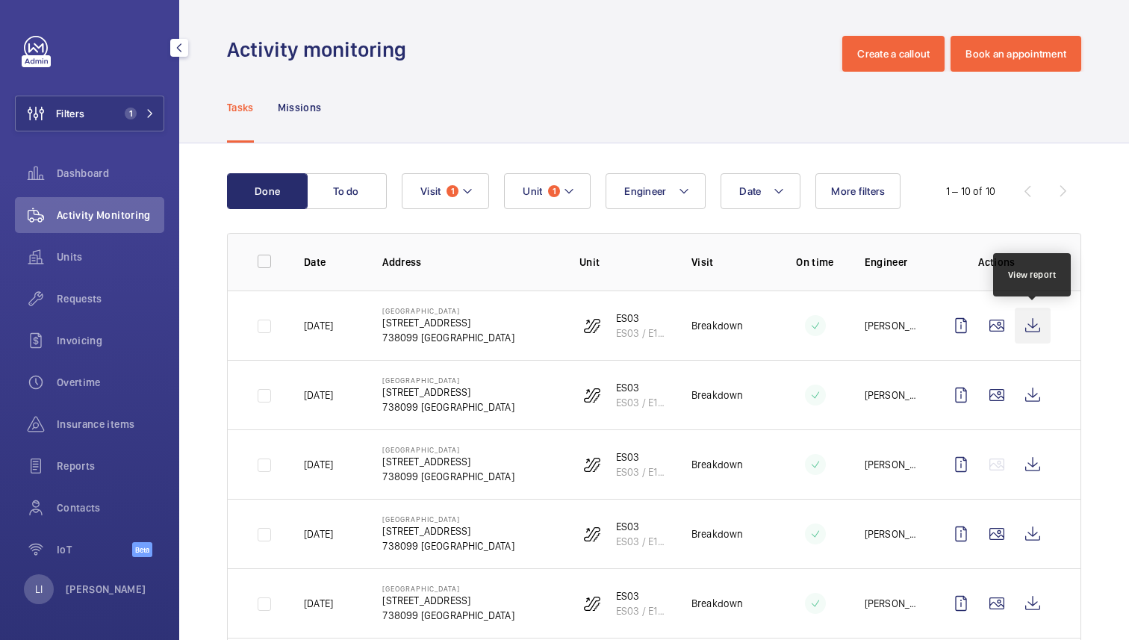
click at [1039, 320] on wm-front-icon-button at bounding box center [1033, 326] width 36 height 36
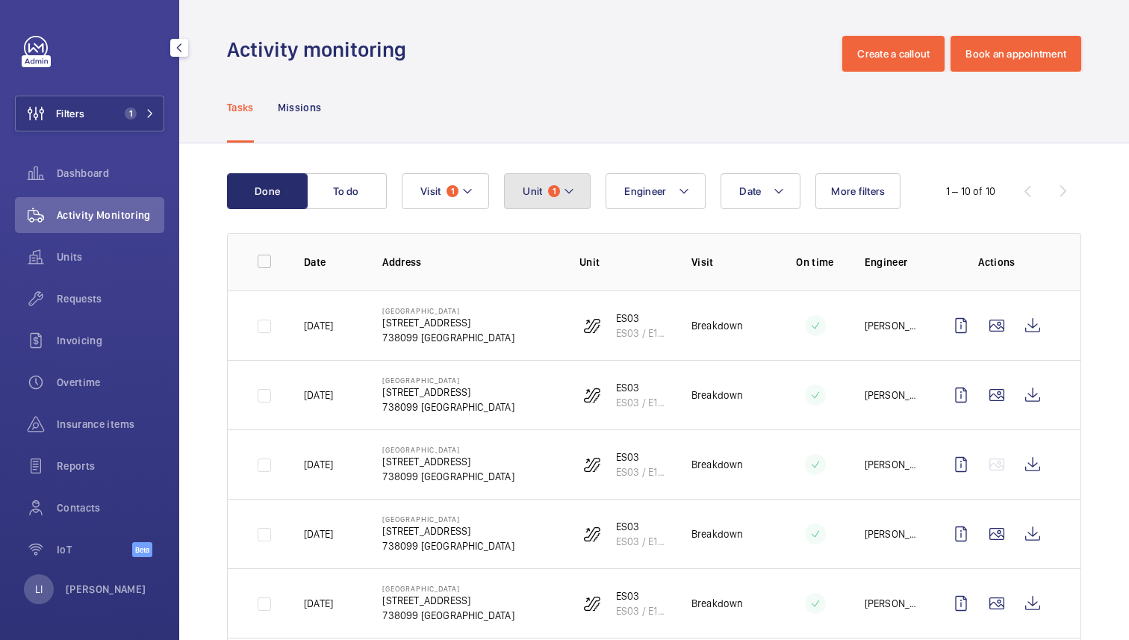
click at [537, 182] on button "Unit 1" at bounding box center [547, 191] width 87 height 36
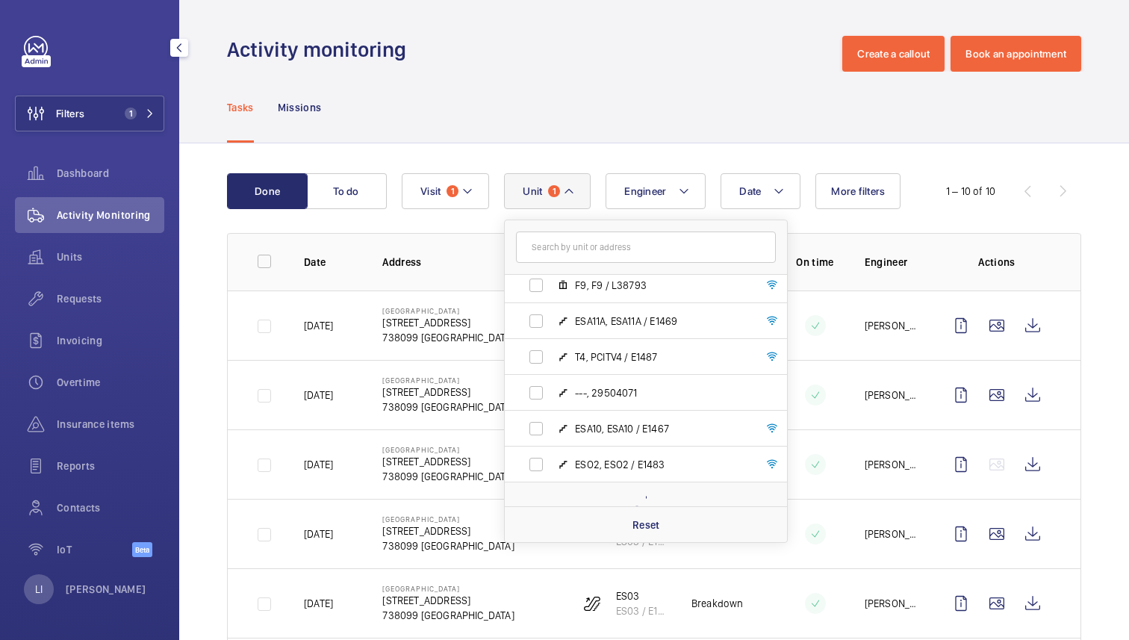
scroll to position [1740, 0]
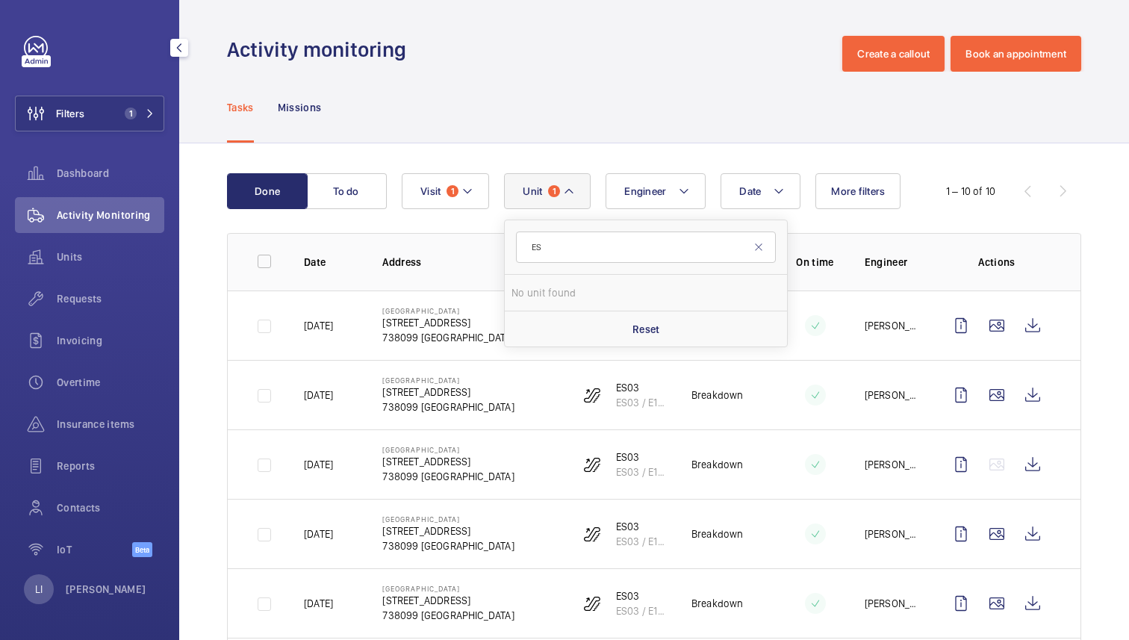
type input "E"
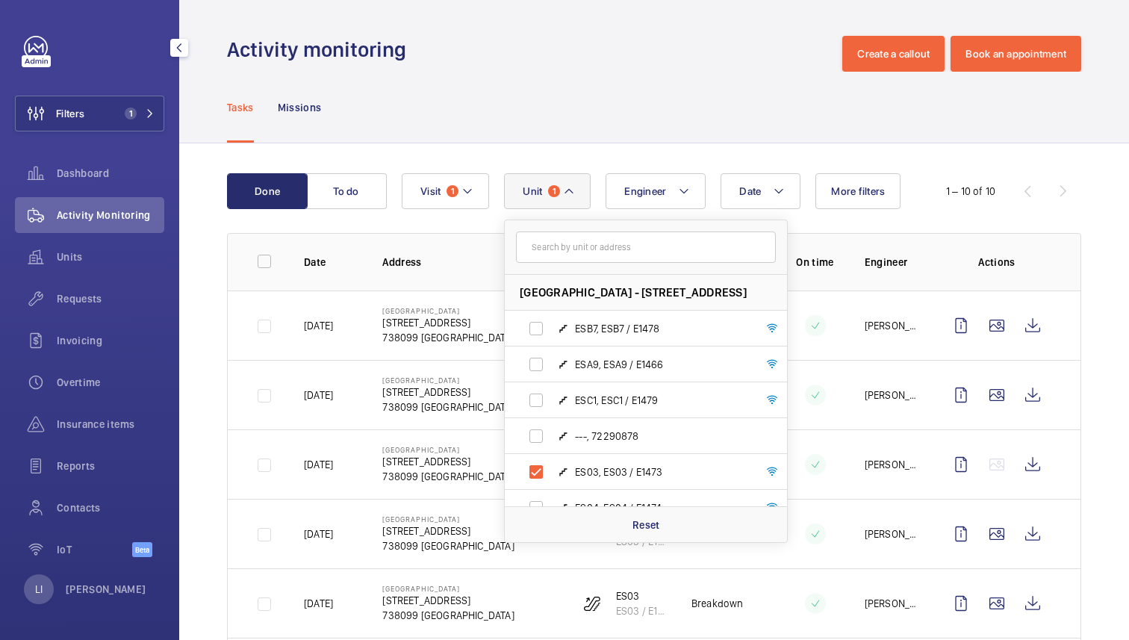
click at [730, 123] on div "Tasks Missions" at bounding box center [654, 107] width 854 height 71
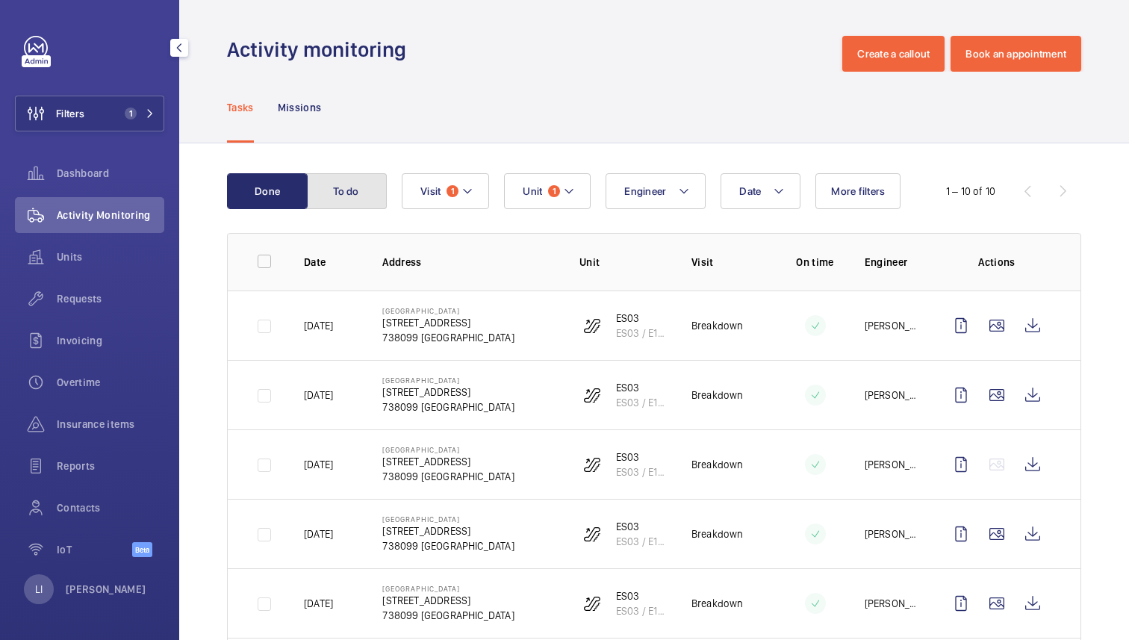
click at [361, 195] on button "To do" at bounding box center [346, 191] width 81 height 36
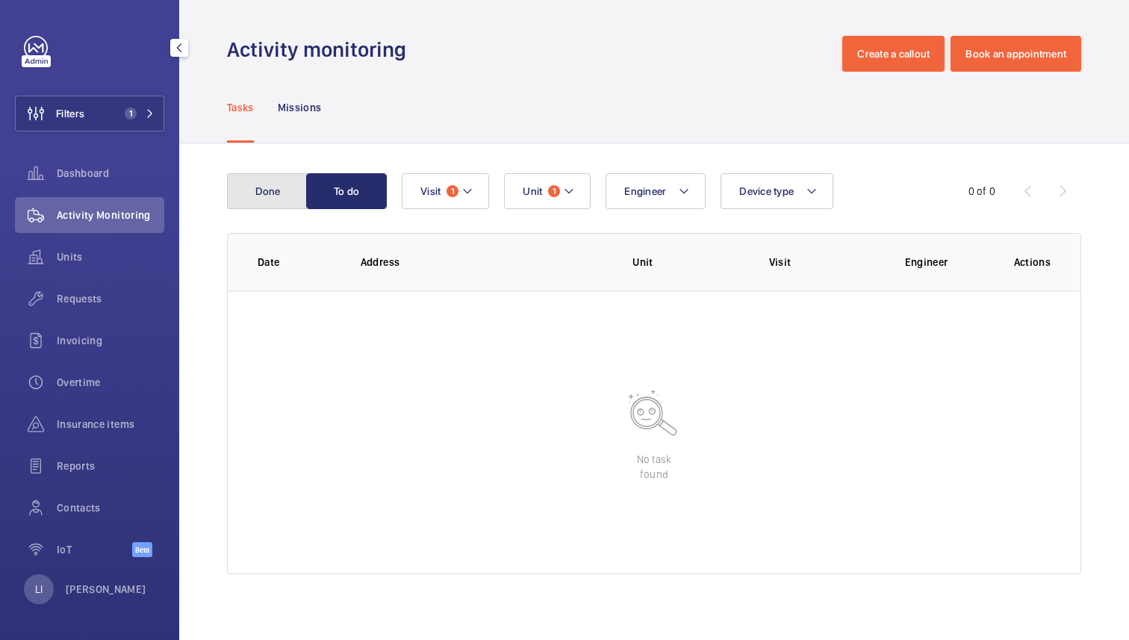
click at [275, 188] on button "Done" at bounding box center [267, 191] width 81 height 36
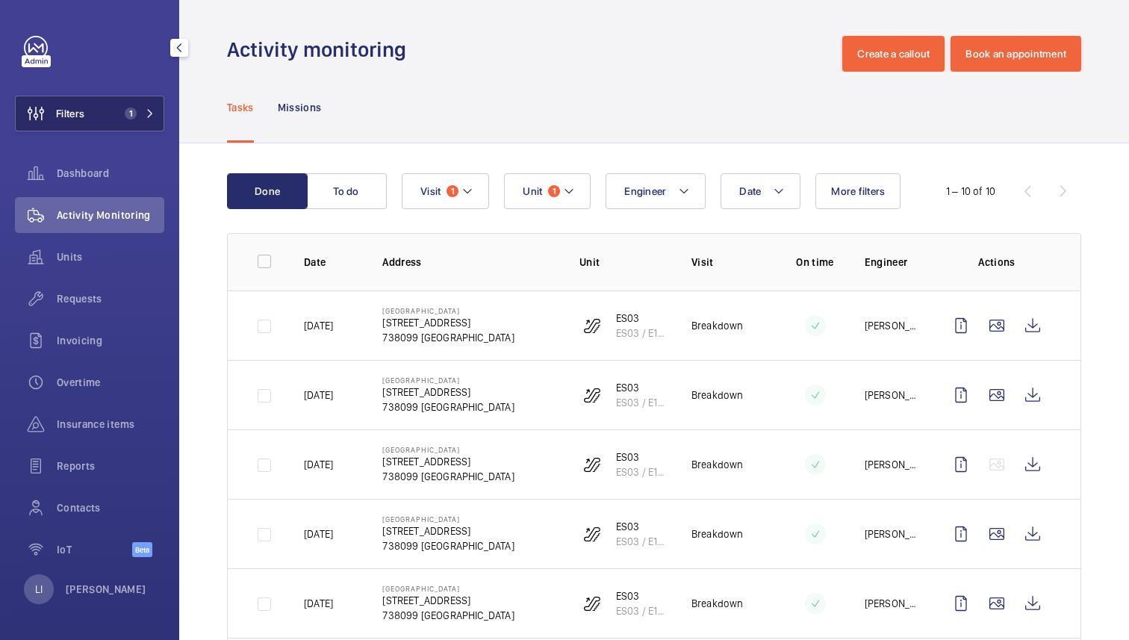
click at [120, 125] on button "Filters 1" at bounding box center [89, 114] width 149 height 36
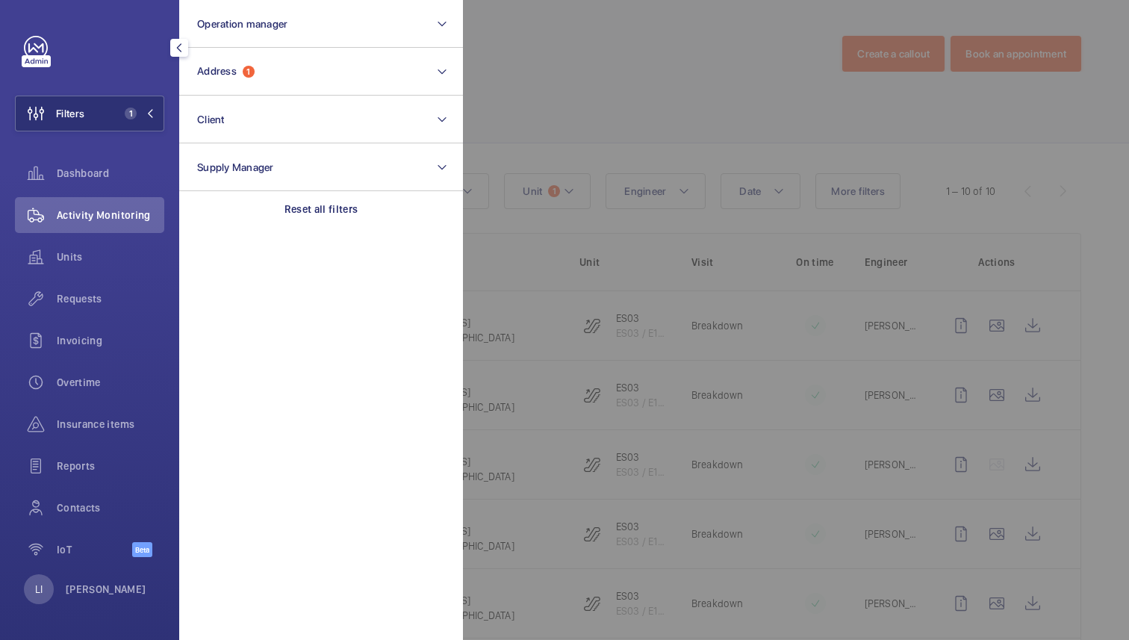
click at [620, 66] on div at bounding box center [1027, 320] width 1129 height 640
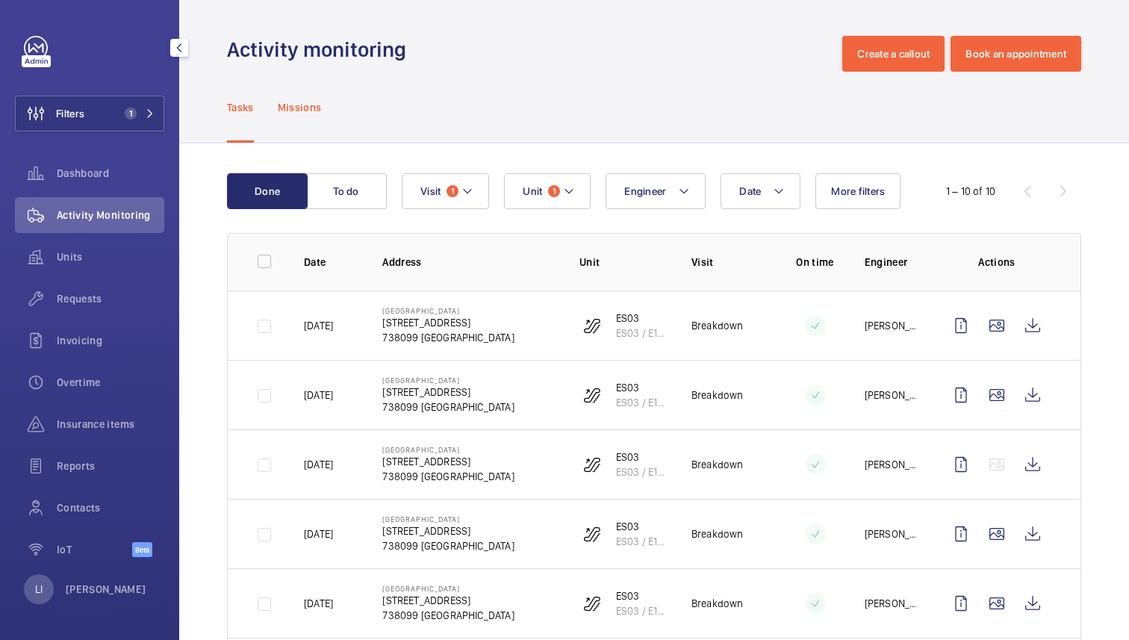
click at [314, 108] on p "Missions" at bounding box center [300, 107] width 44 height 15
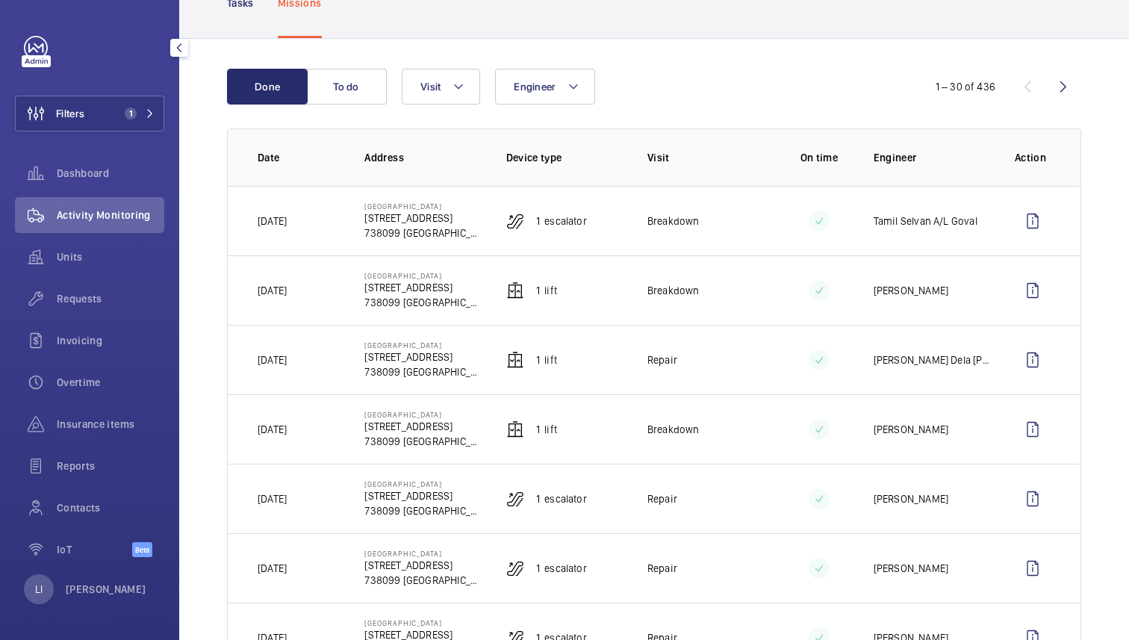
scroll to position [123, 0]
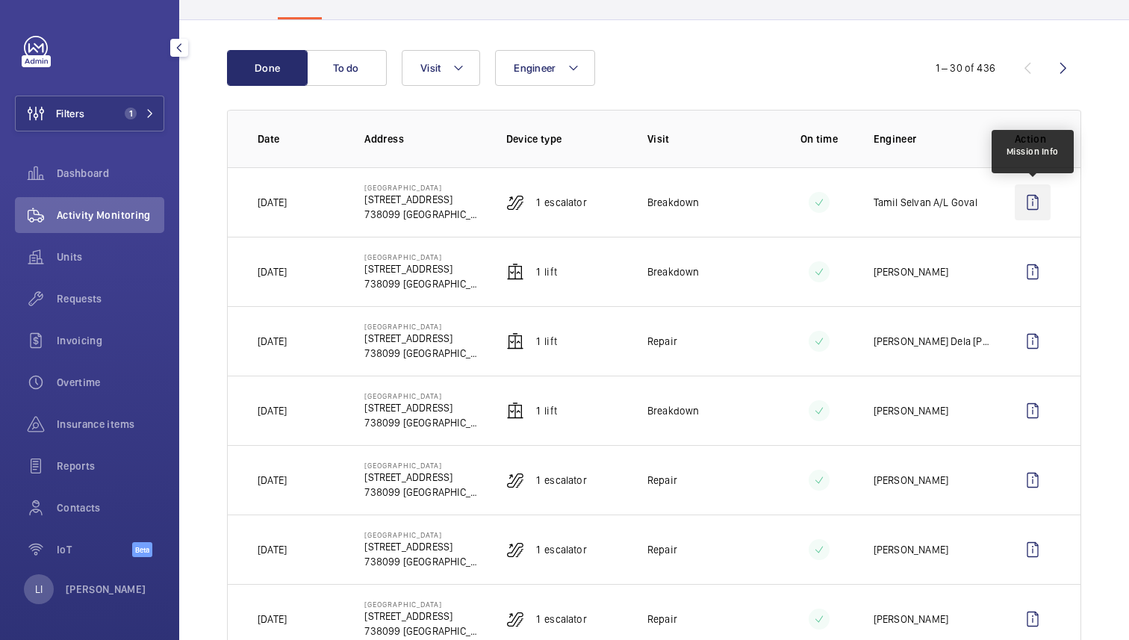
click at [1024, 203] on wm-front-icon-button at bounding box center [1033, 202] width 36 height 36
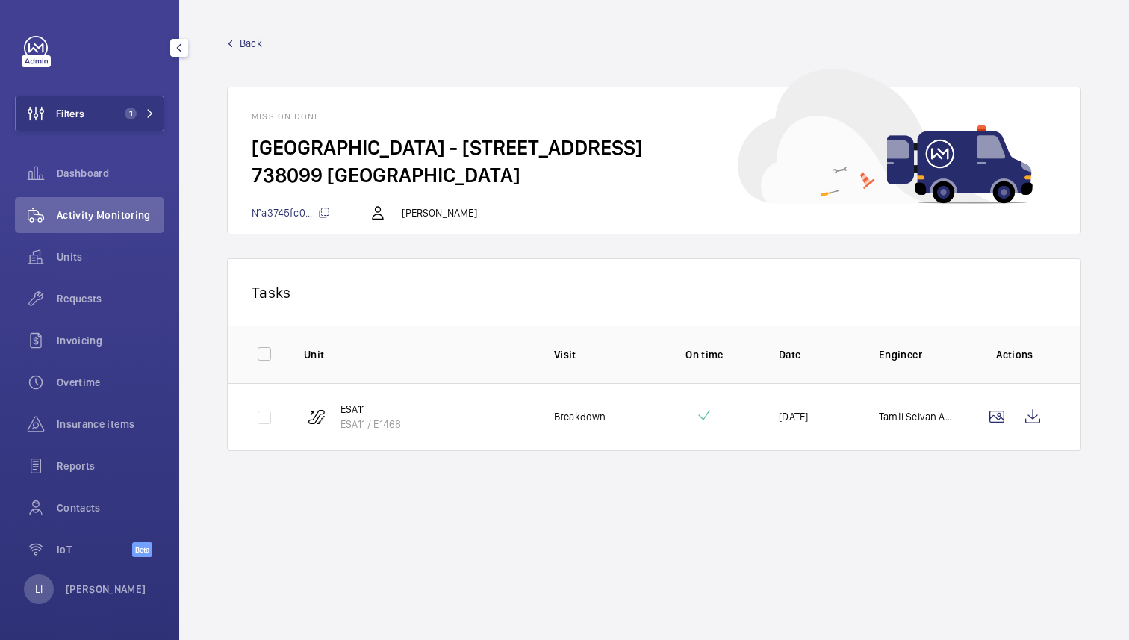
click at [240, 40] on span "Back" at bounding box center [251, 43] width 22 height 15
